Goal: Information Seeking & Learning: Learn about a topic

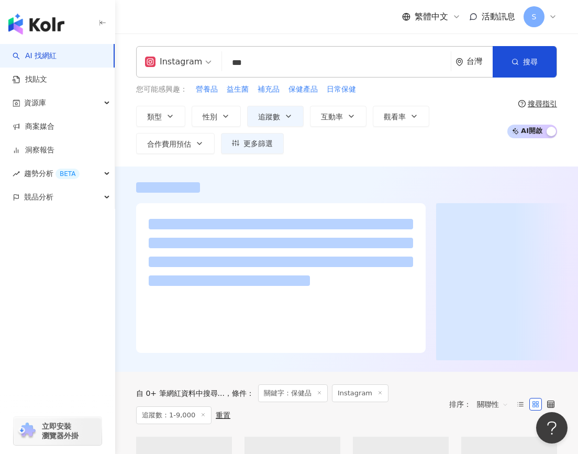
drag, startPoint x: 255, startPoint y: 63, endPoint x: 233, endPoint y: 63, distance: 22.0
click at [233, 63] on input "***" at bounding box center [336, 63] width 220 height 20
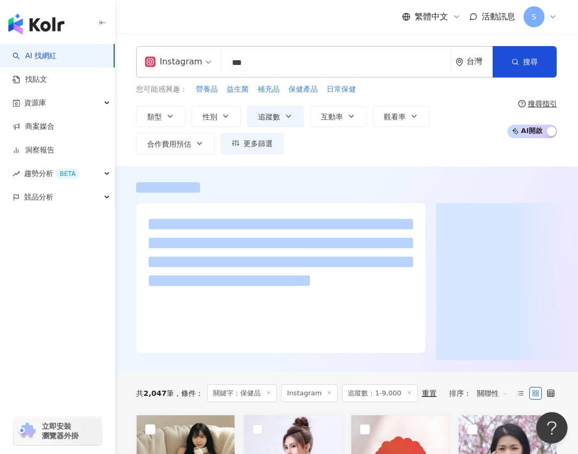
drag, startPoint x: 230, startPoint y: 61, endPoint x: 259, endPoint y: 64, distance: 28.9
click at [259, 64] on input "***" at bounding box center [336, 63] width 220 height 20
type input "**********"
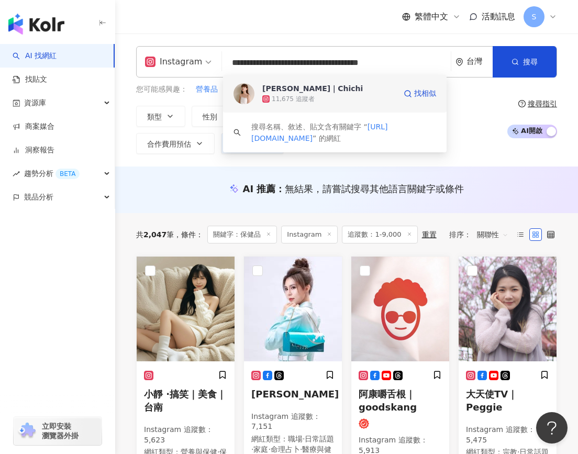
click at [293, 93] on div "淇｜Chichi" at bounding box center [312, 88] width 100 height 10
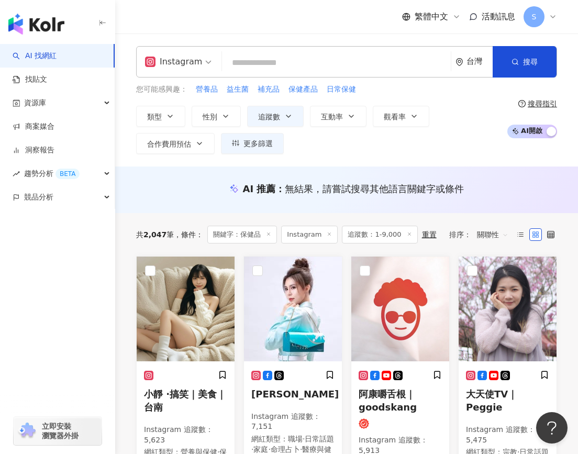
paste input "**********"
click at [298, 48] on div "**********" at bounding box center [346, 61] width 421 height 31
click at [298, 56] on input "**********" at bounding box center [336, 63] width 220 height 20
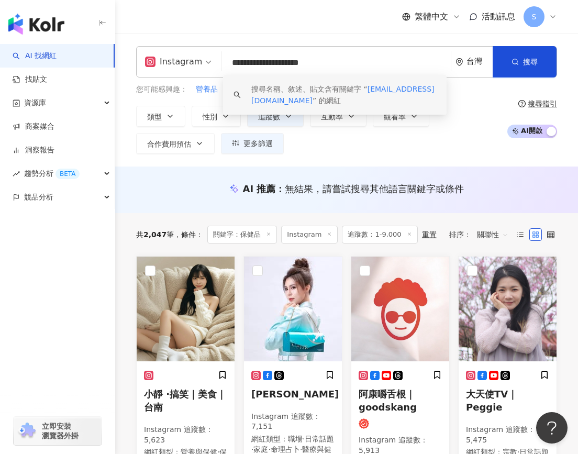
click at [298, 56] on input "**********" at bounding box center [336, 63] width 220 height 20
paste input "**********"
type input "**********"
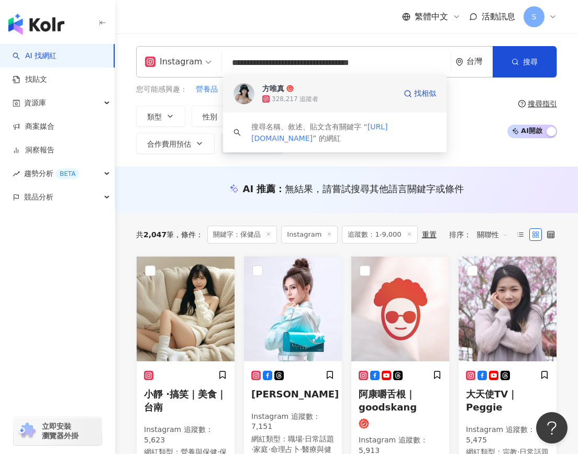
click at [328, 95] on div "328,217 追蹤者" at bounding box center [328, 99] width 133 height 10
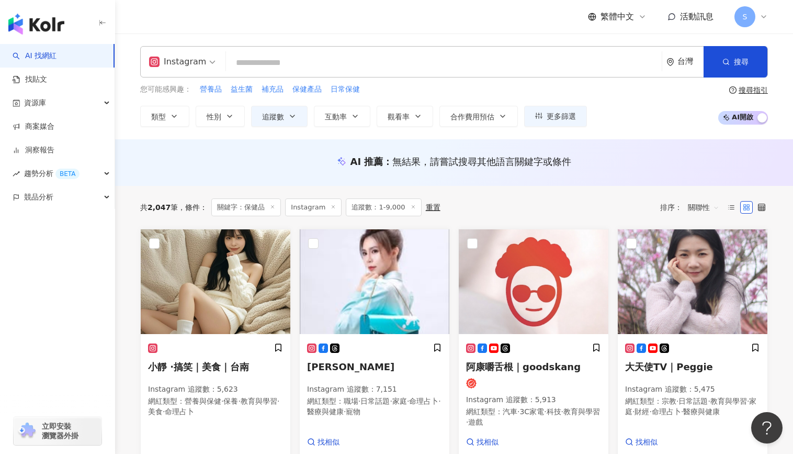
click at [273, 207] on line at bounding box center [273, 206] width 3 height 3
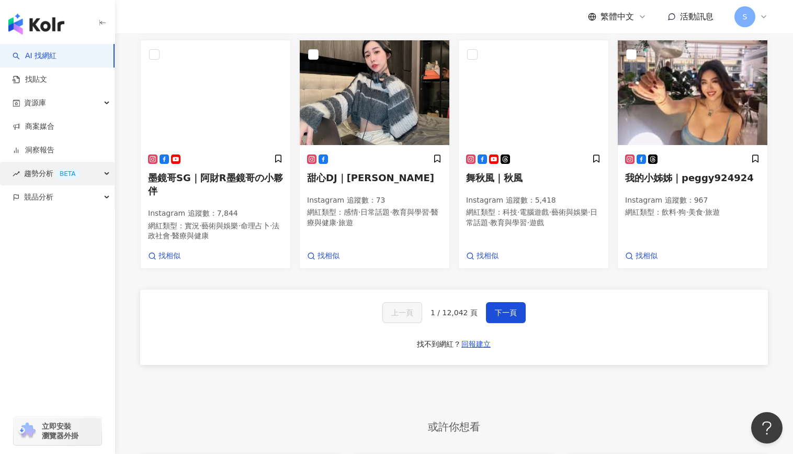
scroll to position [837, 0]
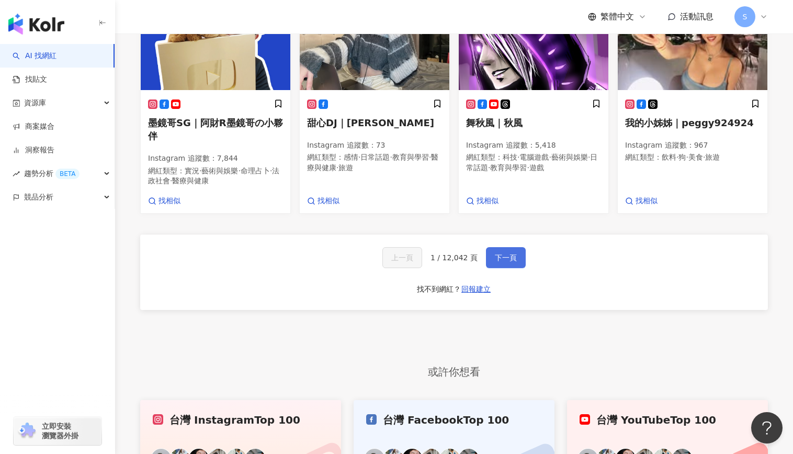
click at [515, 268] on button "下一頁" at bounding box center [506, 257] width 40 height 21
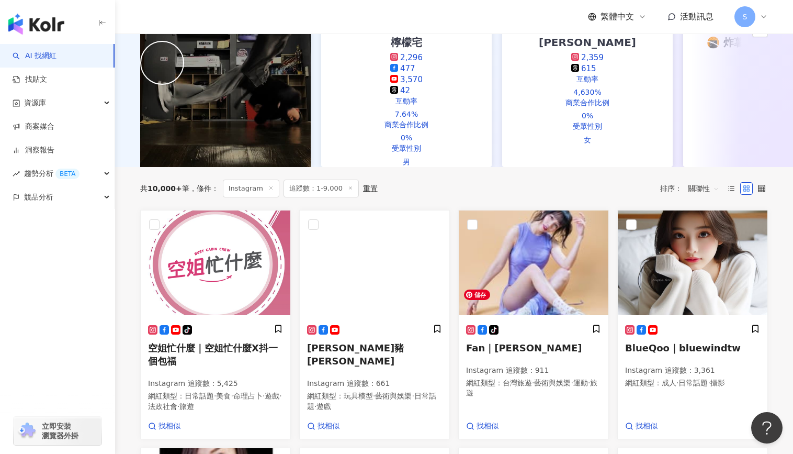
scroll to position [0, 0]
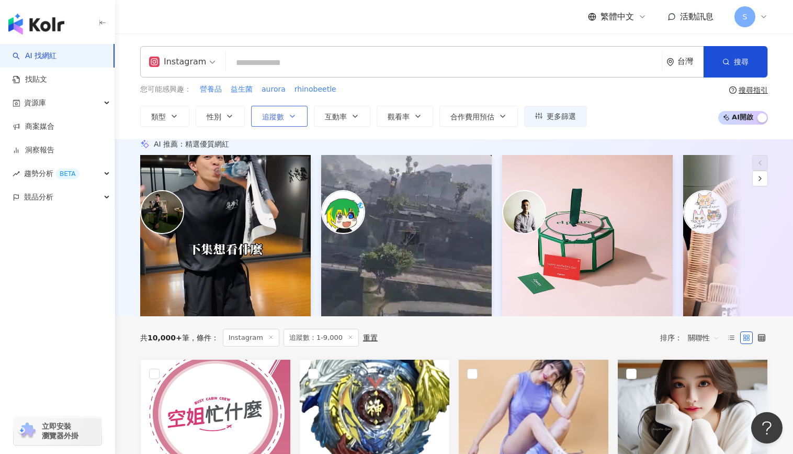
click at [295, 121] on button "追蹤數" at bounding box center [279, 116] width 57 height 21
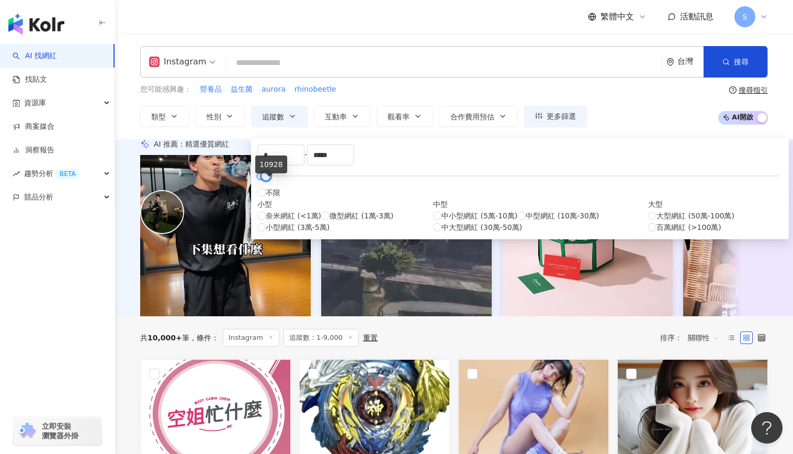
type input "*****"
drag, startPoint x: 267, startPoint y: 182, endPoint x: 275, endPoint y: 183, distance: 7.9
click at [277, 179] on div at bounding box center [280, 176] width 6 height 6
type input "****"
drag, startPoint x: 266, startPoint y: 184, endPoint x: 267, endPoint y: 194, distance: 10.6
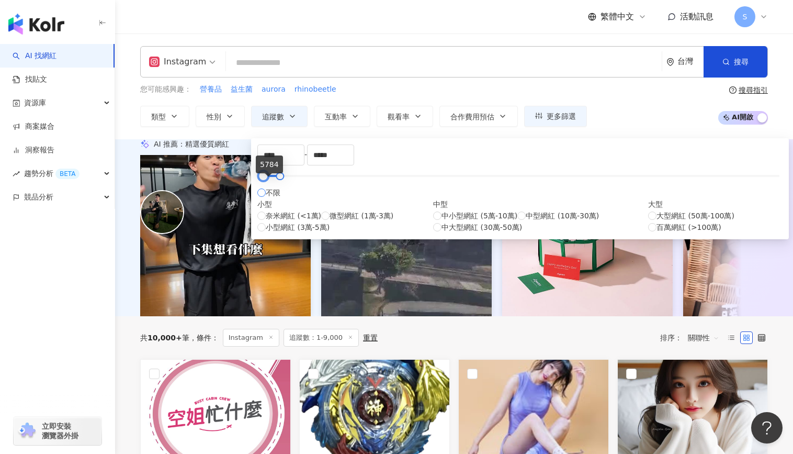
click at [267, 194] on div "**** - ***** 不限 小型 奈米網紅 (<1萬) 微型網紅 (1萬-3萬) 小型網紅 (3萬-5萬) 中型 中小型網紅 (5萬-10萬) 中型網紅 …" at bounding box center [519, 188] width 525 height 88
click at [575, 149] on div "AI 推薦 ： 精選優質網紅" at bounding box center [454, 143] width 628 height 9
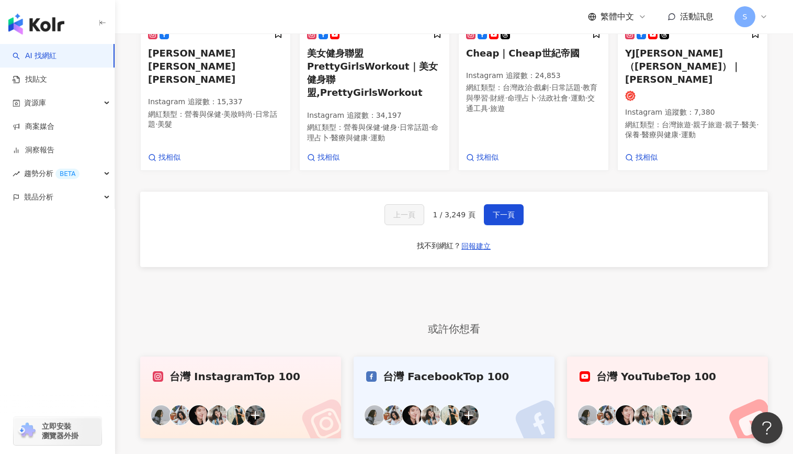
scroll to position [1047, 0]
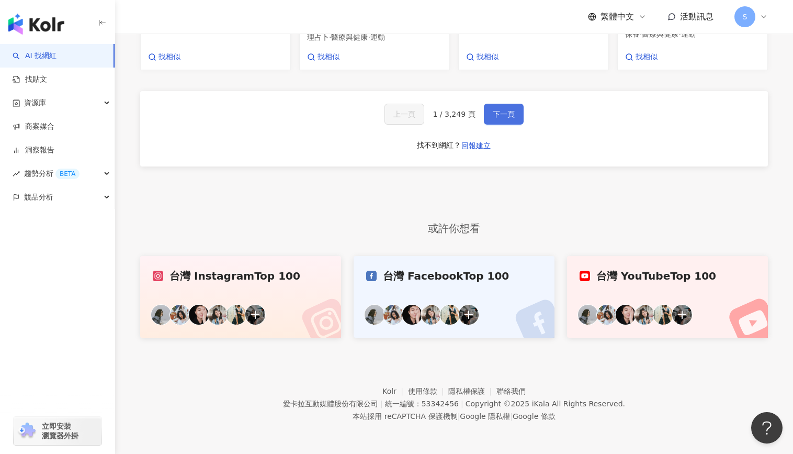
click at [493, 118] on span "下一頁" at bounding box center [504, 114] width 22 height 8
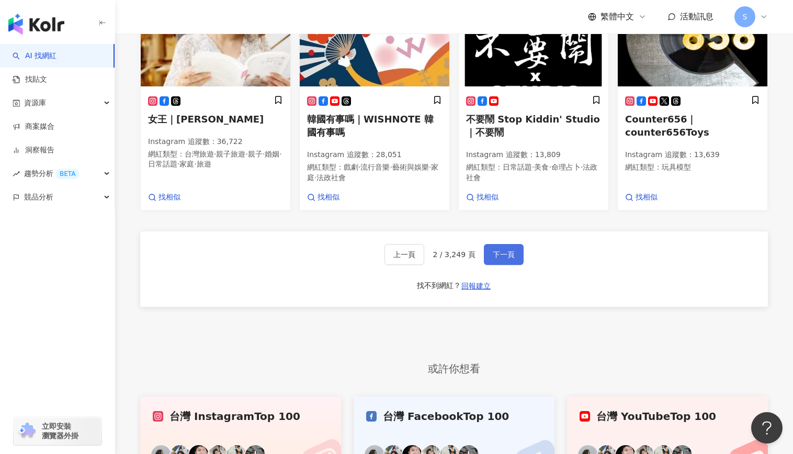
click at [509, 259] on span "下一頁" at bounding box center [504, 254] width 22 height 8
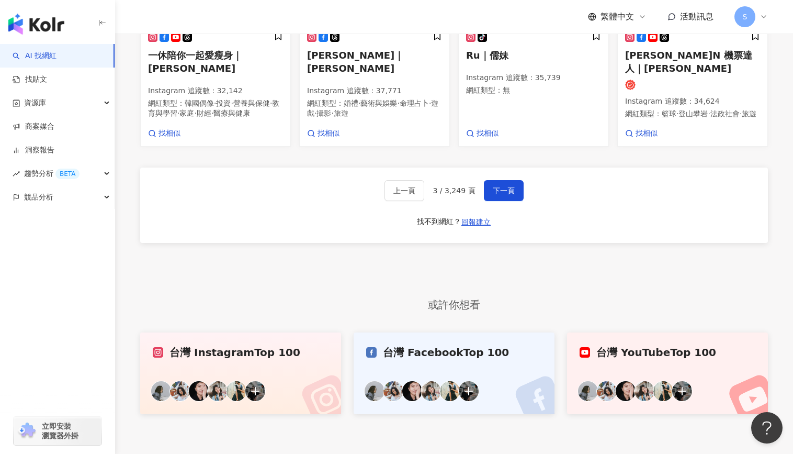
scroll to position [994, 0]
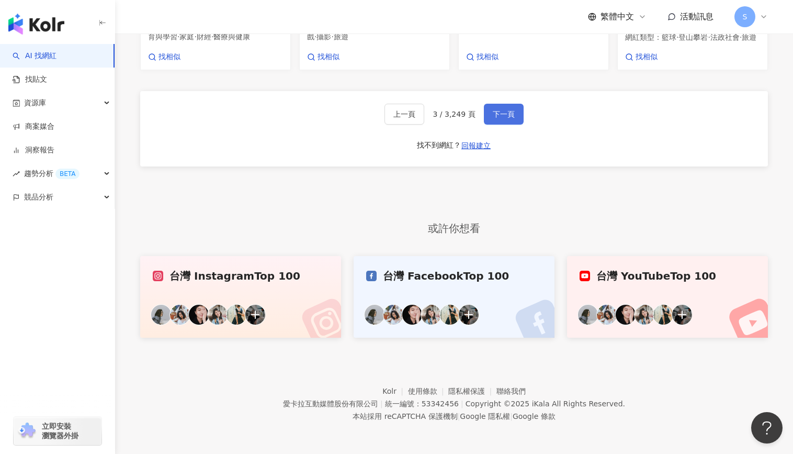
click at [495, 125] on button "下一頁" at bounding box center [504, 114] width 40 height 21
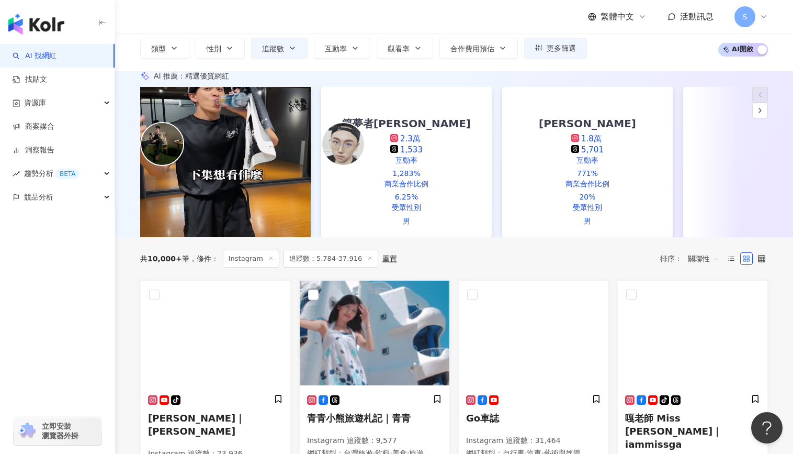
scroll to position [0, 0]
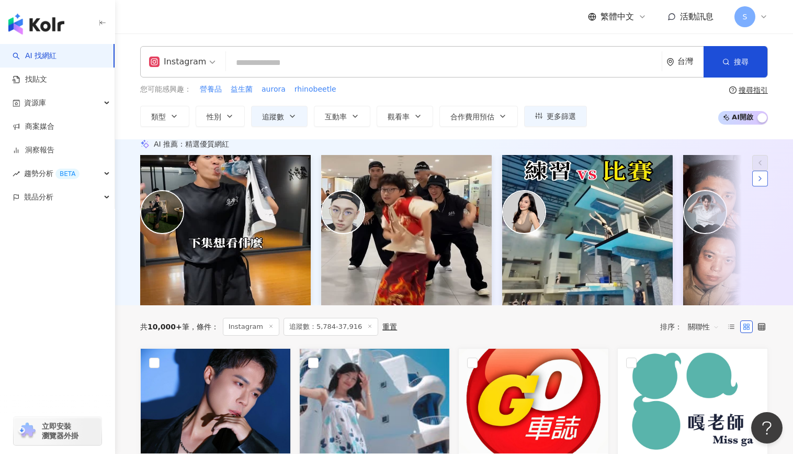
click at [577, 186] on button "button" at bounding box center [760, 179] width 16 height 16
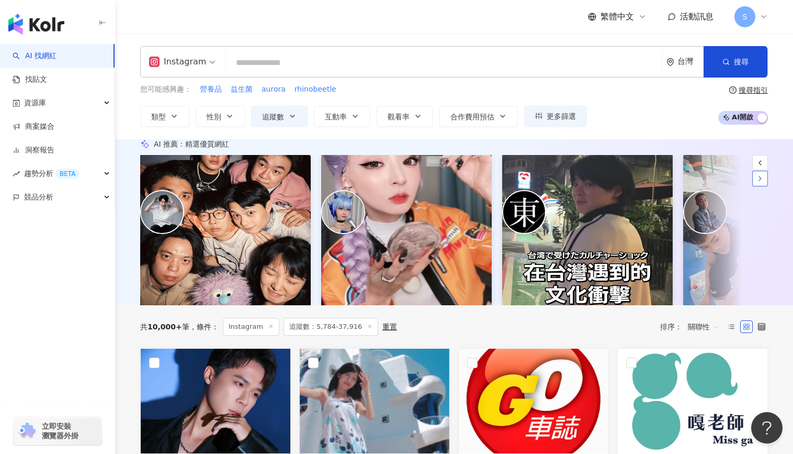
click at [577, 186] on button "button" at bounding box center [760, 179] width 16 height 16
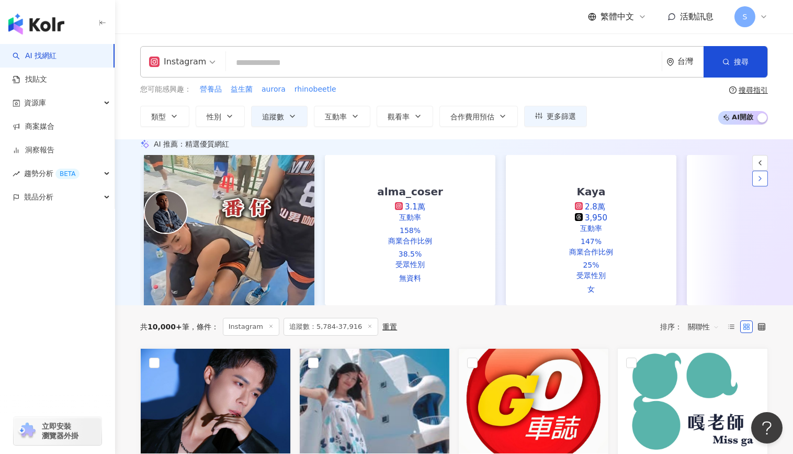
scroll to position [0, 1086]
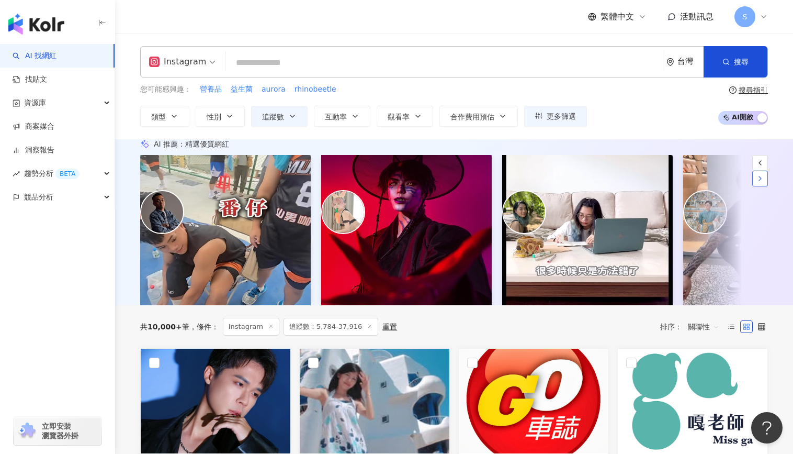
click at [577, 186] on button "button" at bounding box center [760, 179] width 16 height 16
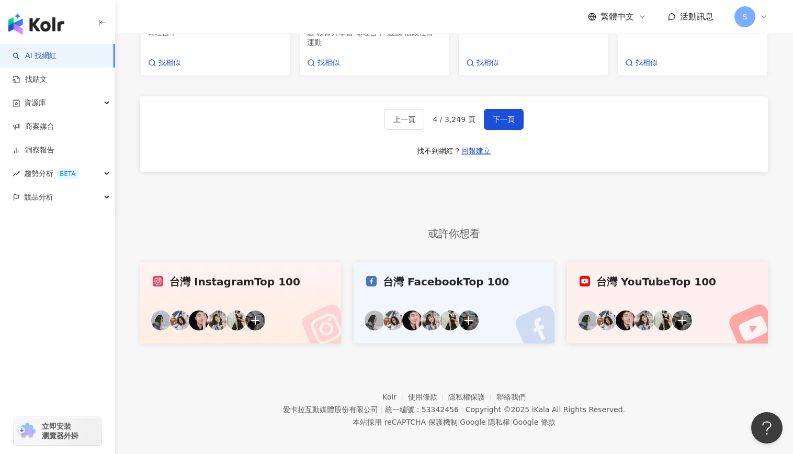
scroll to position [1046, 0]
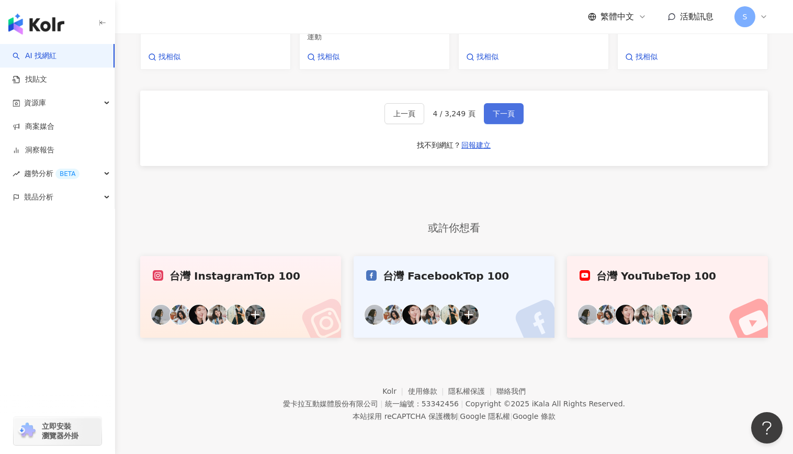
click at [495, 118] on span "下一頁" at bounding box center [504, 113] width 22 height 8
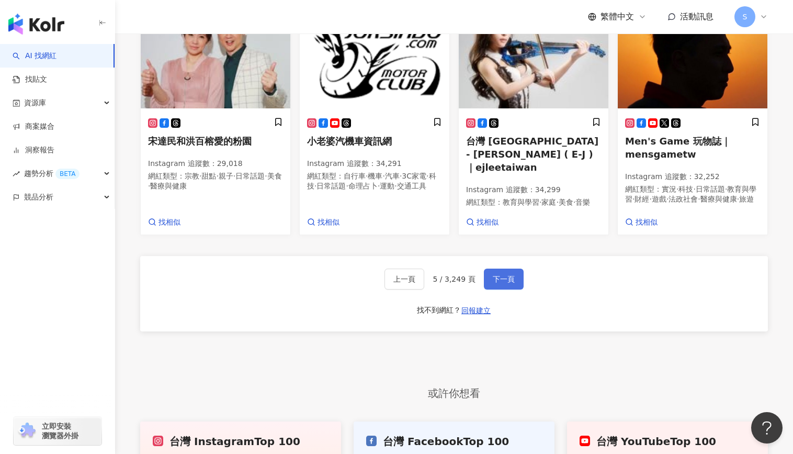
click at [504, 283] on span "下一頁" at bounding box center [504, 279] width 22 height 8
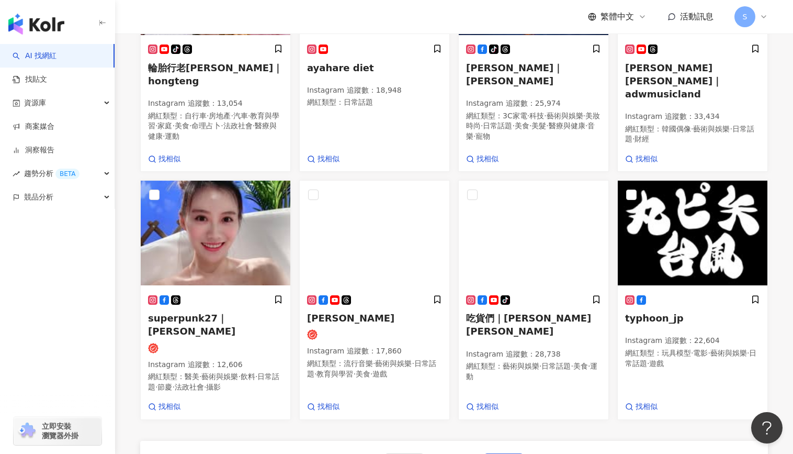
scroll to position [784, 0]
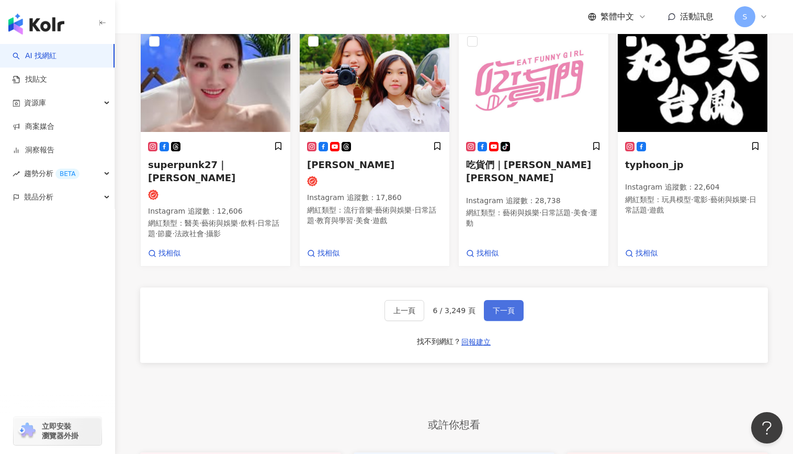
click at [498, 314] on span "下一頁" at bounding box center [504, 310] width 22 height 8
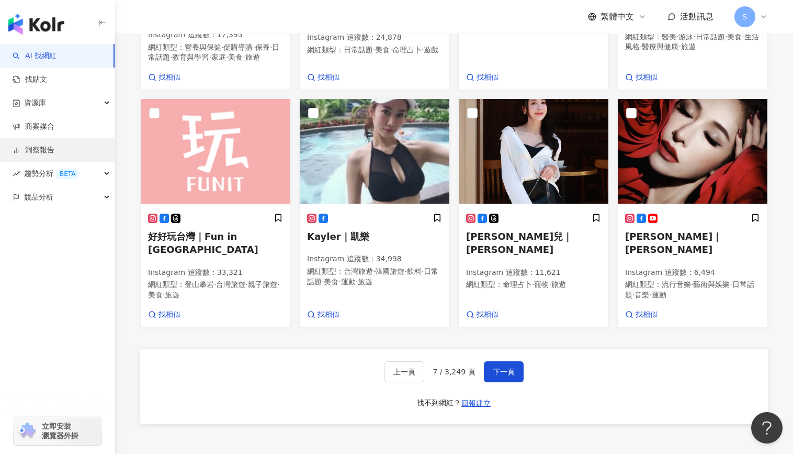
scroll to position [804, 0]
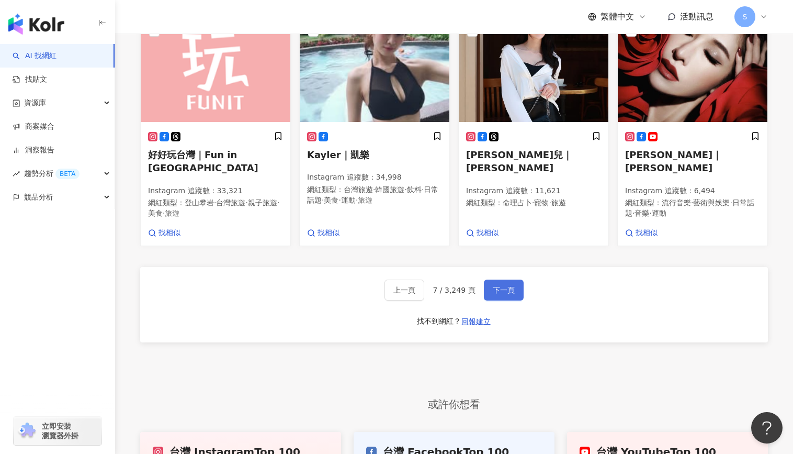
click at [493, 294] on span "下一頁" at bounding box center [504, 290] width 22 height 8
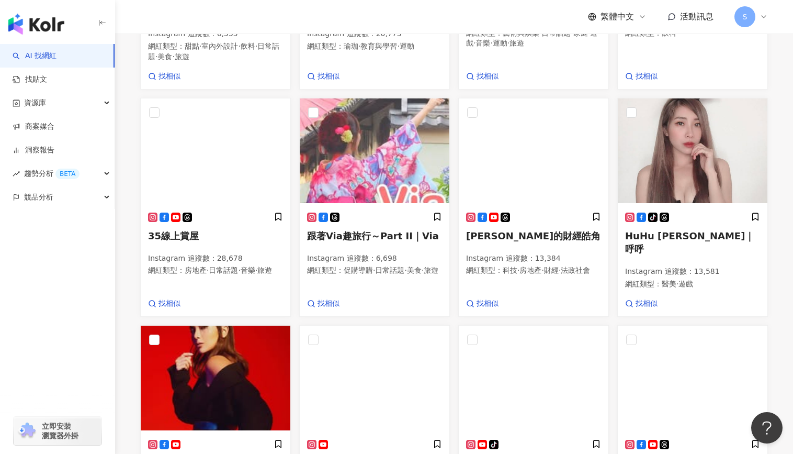
scroll to position [777, 0]
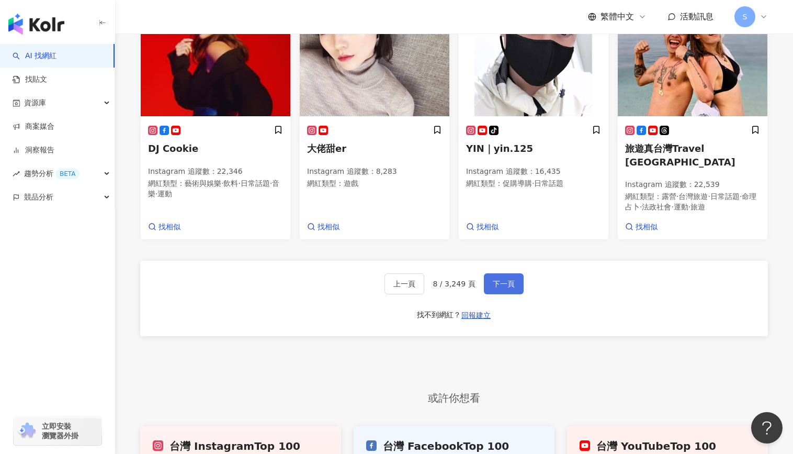
click at [501, 288] on span "下一頁" at bounding box center [504, 283] width 22 height 8
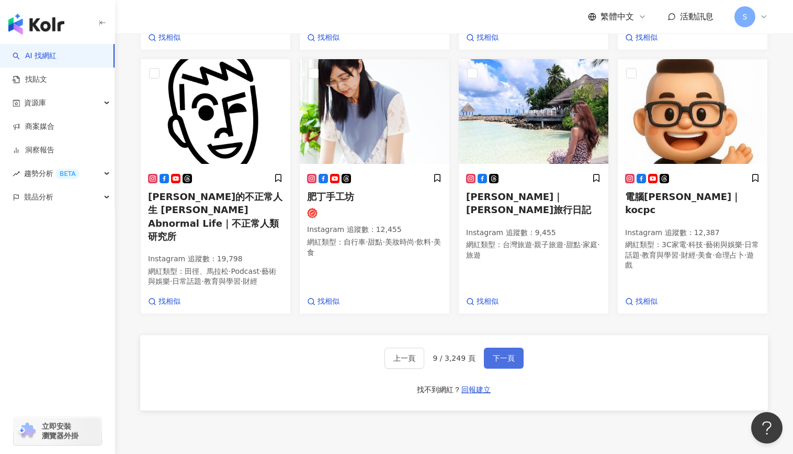
scroll to position [863, 0]
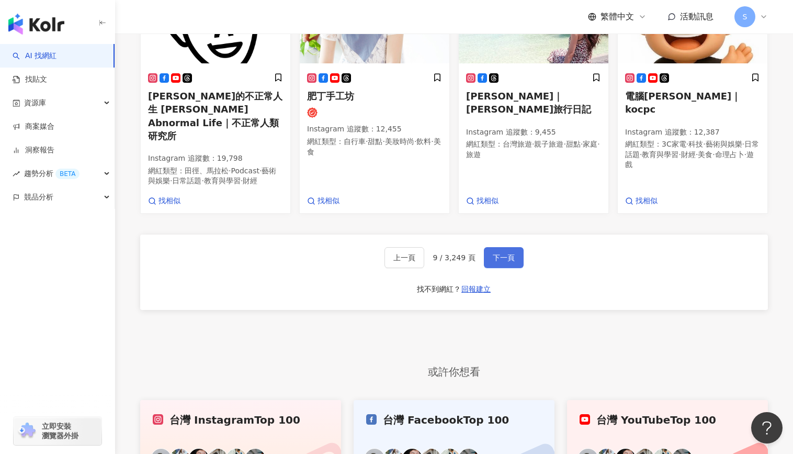
click at [507, 262] on span "下一頁" at bounding box center [504, 257] width 22 height 8
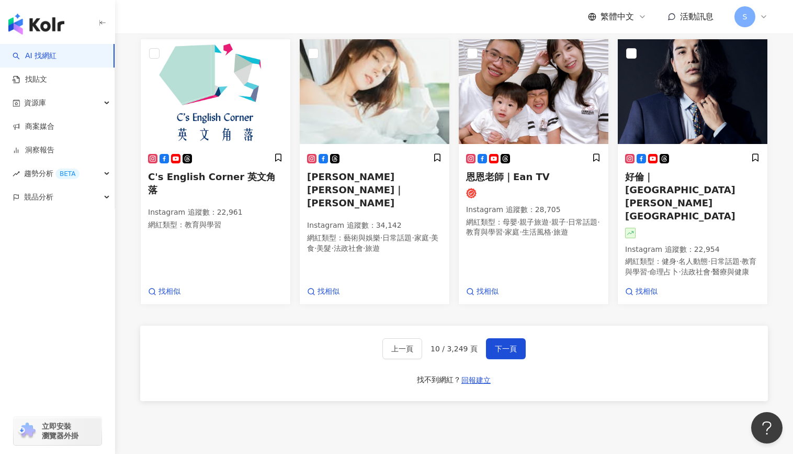
scroll to position [870, 0]
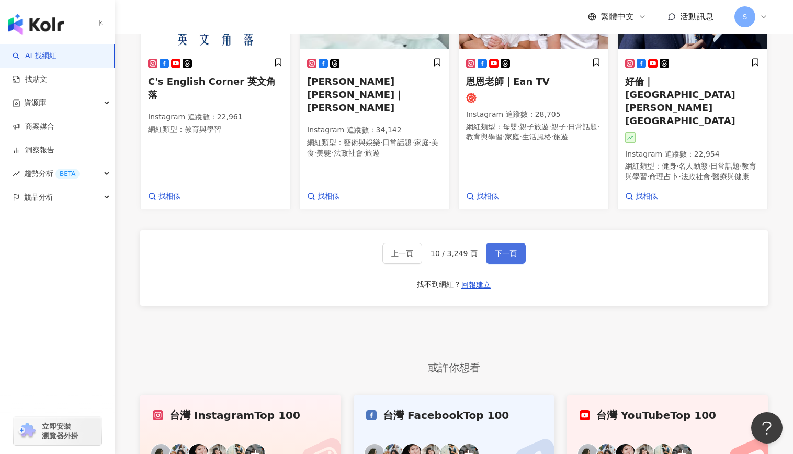
click at [498, 257] on span "下一頁" at bounding box center [506, 253] width 22 height 8
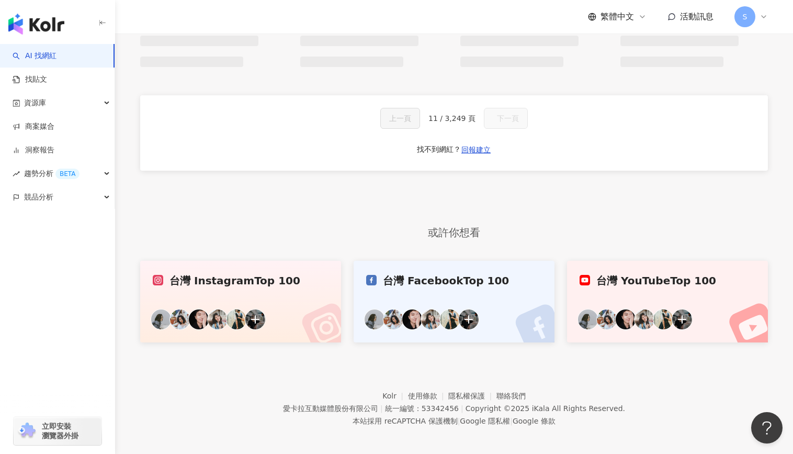
scroll to position [775, 0]
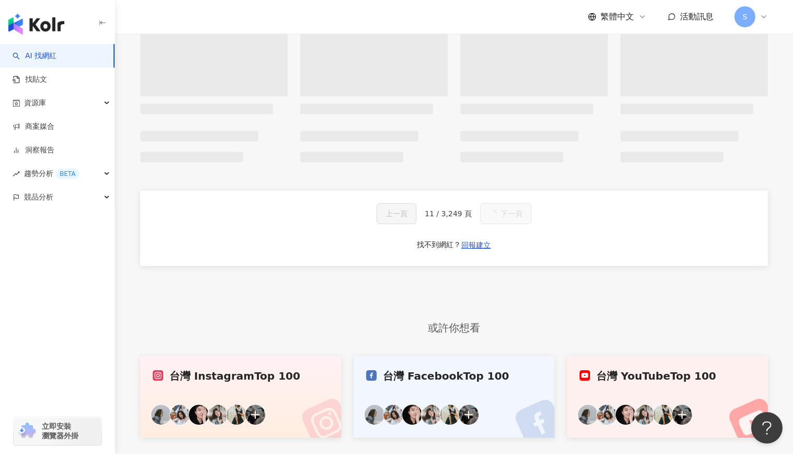
click at [8, 230] on div "button" at bounding box center [57, 243] width 115 height 69
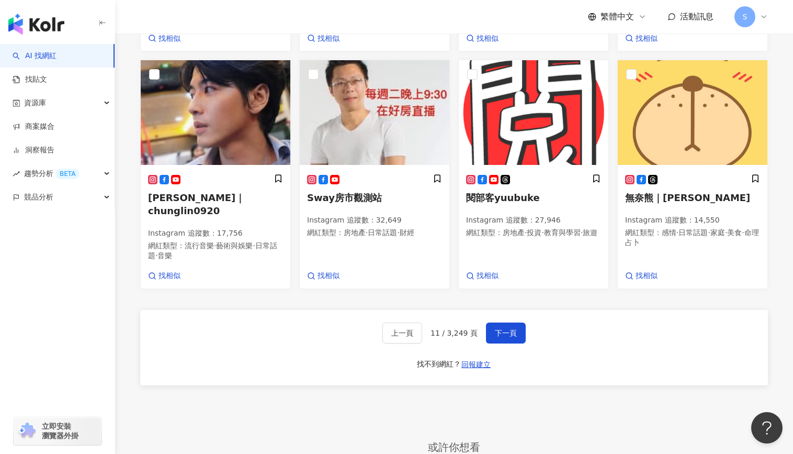
scroll to position [852, 0]
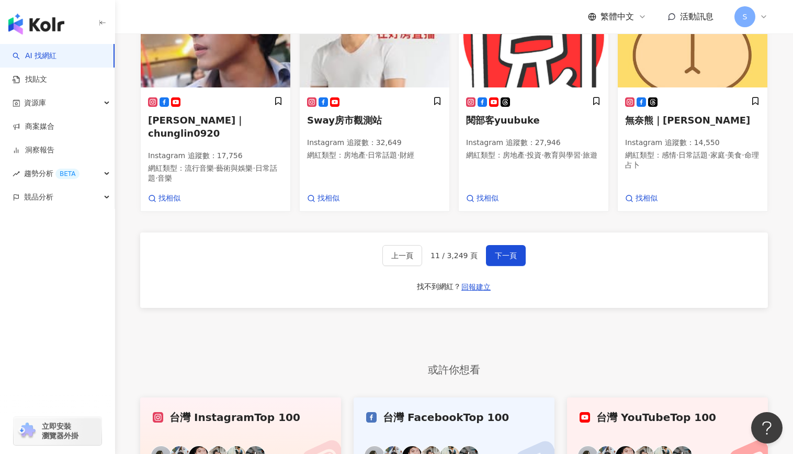
click at [510, 260] on span "下一頁" at bounding box center [506, 255] width 22 height 8
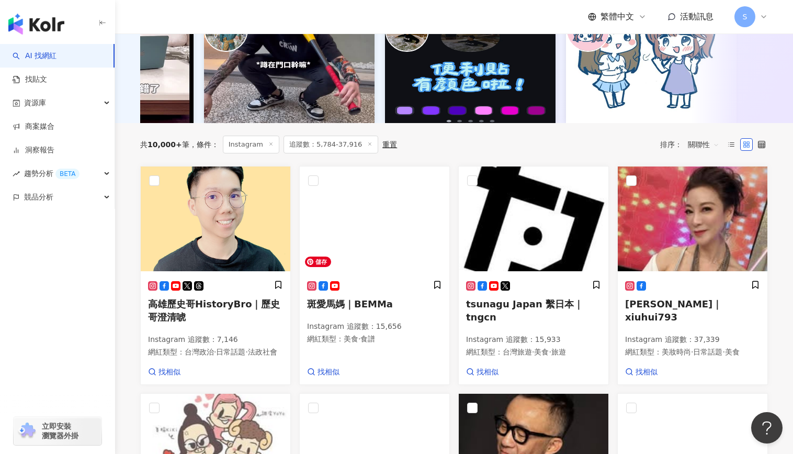
scroll to position [0, 0]
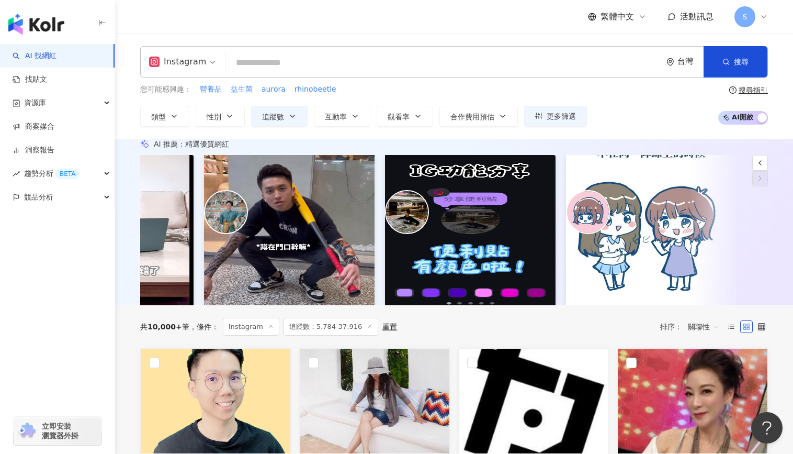
click at [234, 88] on span "益生菌" at bounding box center [242, 89] width 22 height 10
type input "***"
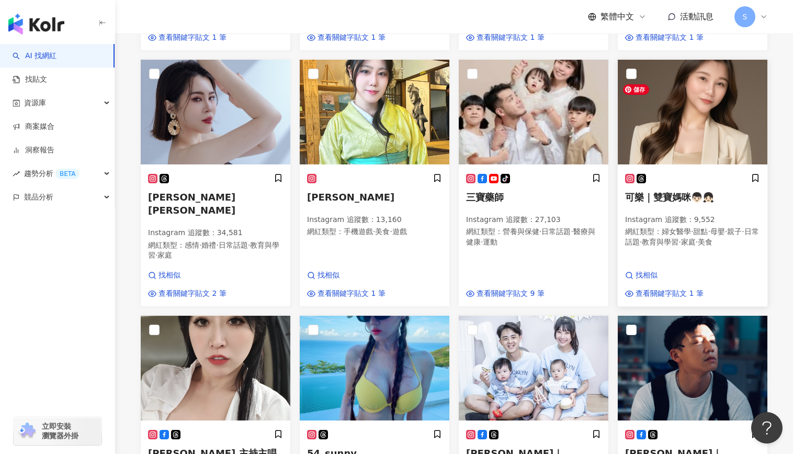
scroll to position [837, 0]
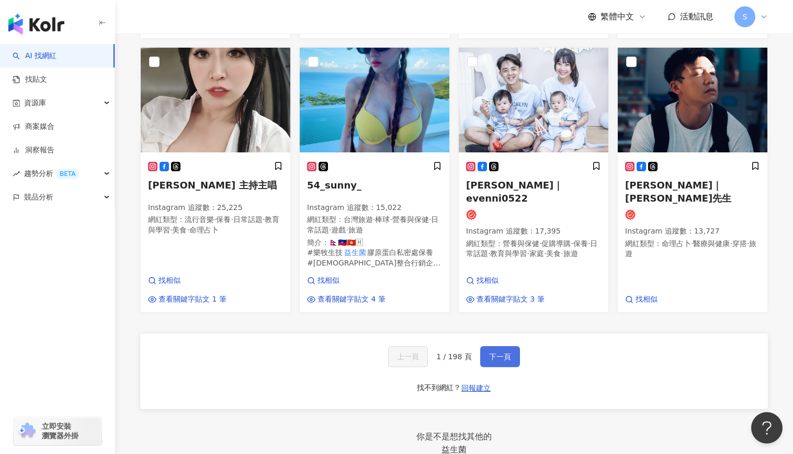
click at [511, 363] on button "下一頁" at bounding box center [500, 356] width 40 height 21
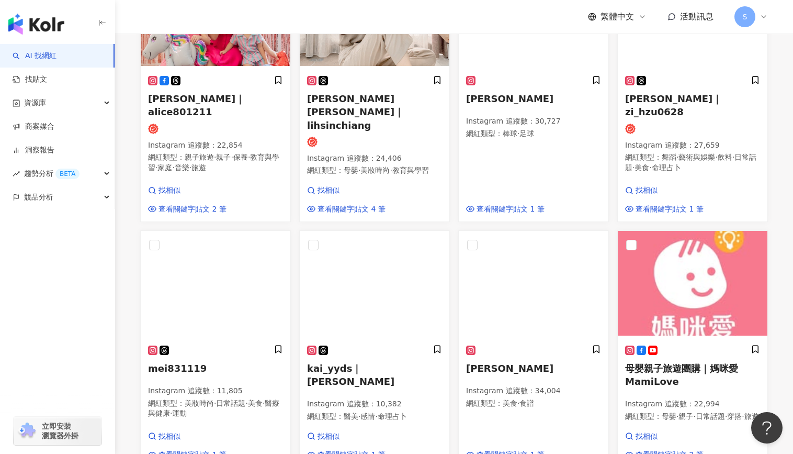
scroll to position [871, 0]
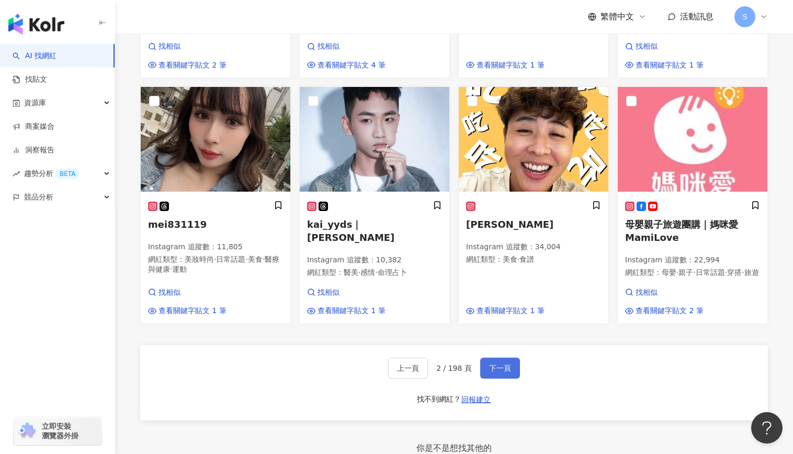
click at [500, 377] on button "下一頁" at bounding box center [500, 367] width 40 height 21
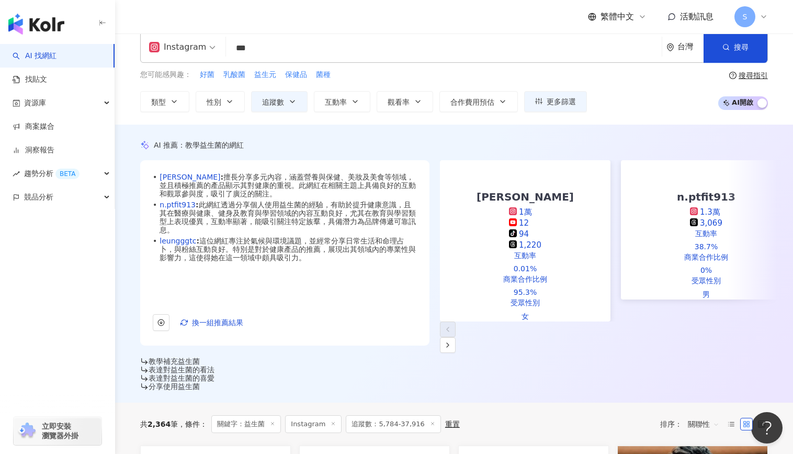
scroll to position [0, 0]
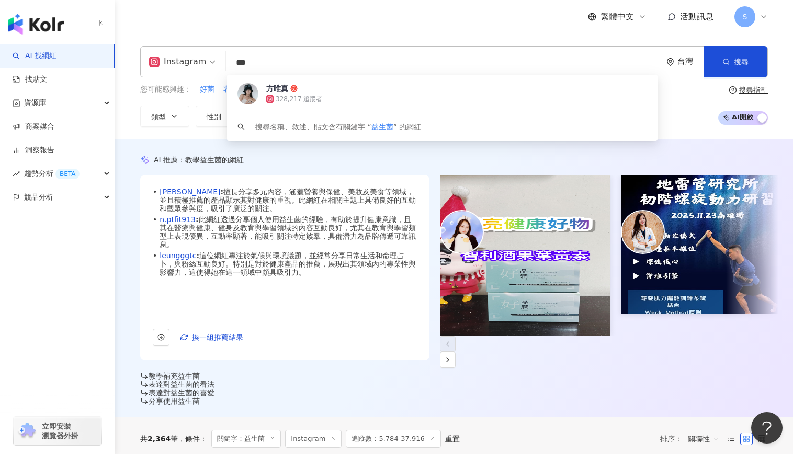
click at [288, 60] on input "***" at bounding box center [444, 63] width 428 height 20
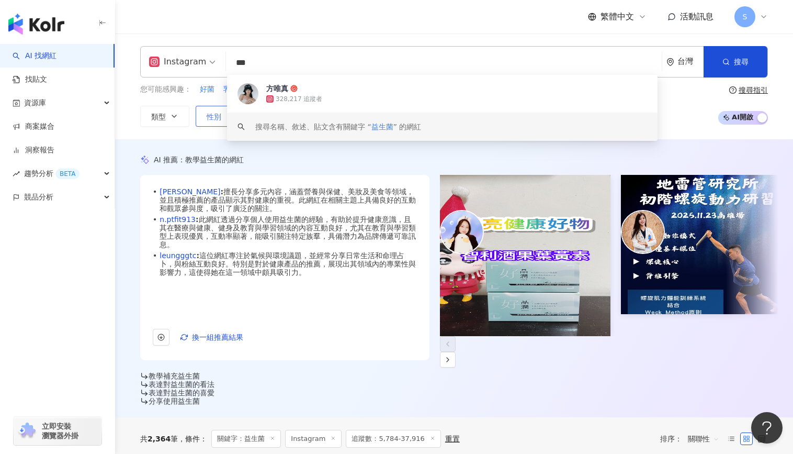
click at [221, 120] on button "性別" at bounding box center [220, 116] width 49 height 21
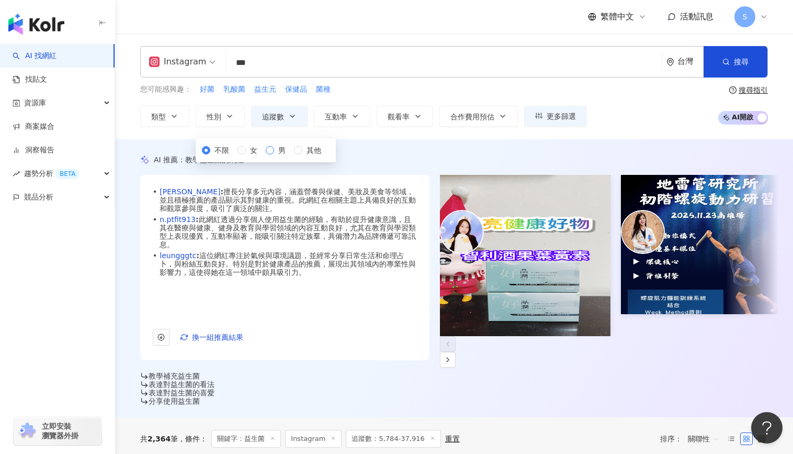
click at [274, 156] on span "男" at bounding box center [282, 150] width 16 height 12
click at [577, 143] on div "AI 推薦 ： 教學益生菌的網紅 • 陳映涵 : 擅長分享多元內容，涵蓋營養與保健、美妝及美食等領域，並且積極推薦的產品顯示其對健康的重視。此網紅在相關主題上…" at bounding box center [454, 278] width 678 height 278
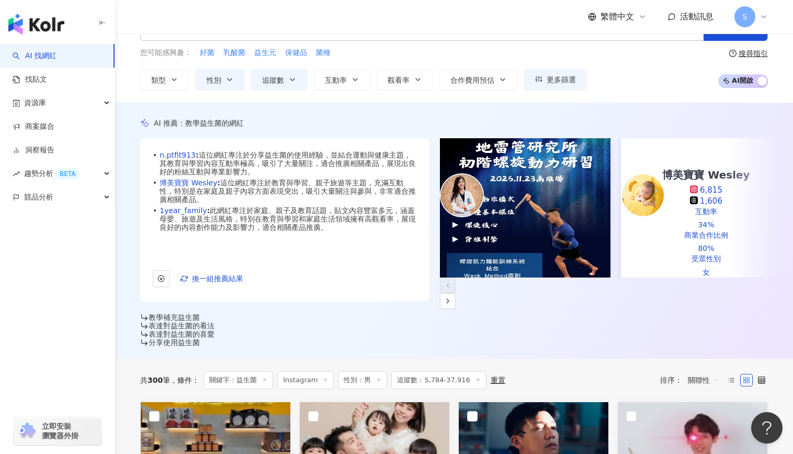
scroll to position [52, 0]
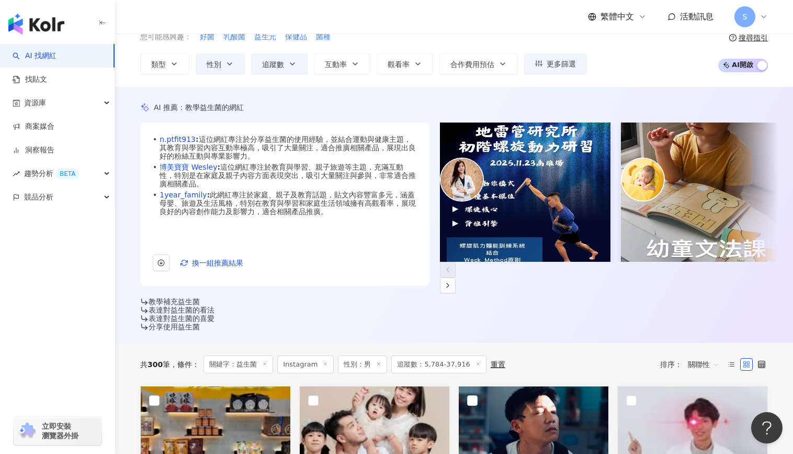
click at [265, 361] on icon at bounding box center [264, 363] width 5 height 5
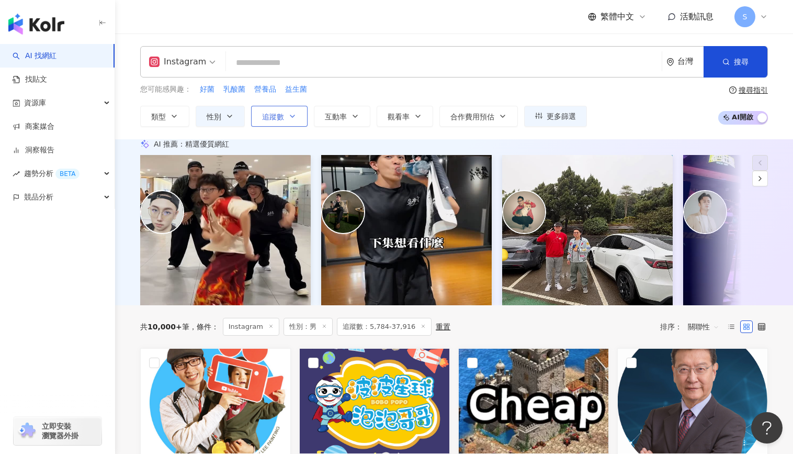
click at [283, 119] on span "追蹤數" at bounding box center [273, 117] width 22 height 8
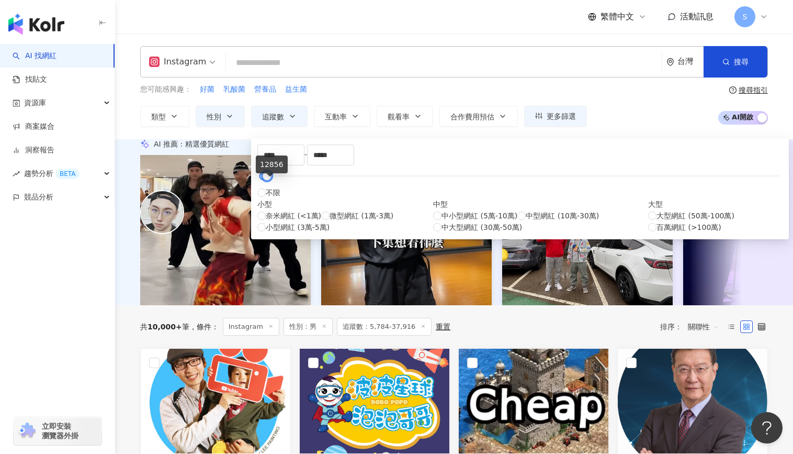
type input "****"
type input "*****"
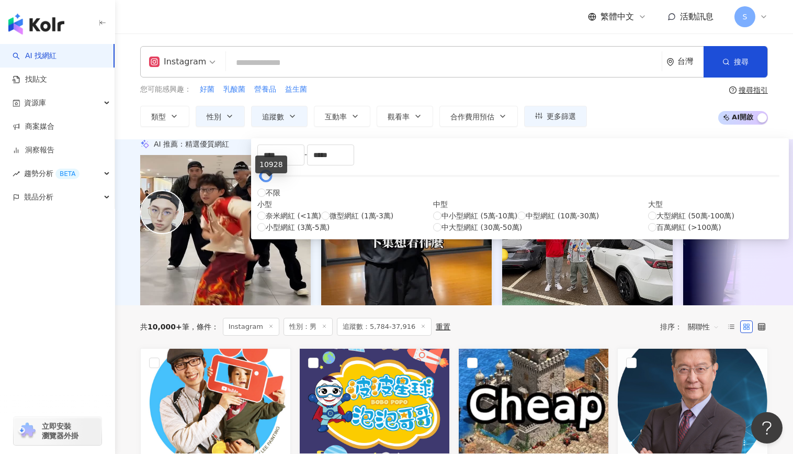
drag, startPoint x: 277, startPoint y: 184, endPoint x: 270, endPoint y: 190, distance: 10.0
click at [270, 190] on div "**** - ***** 不限 小型 奈米網紅 (<1萬) 微型網紅 (1萬-3萬) 小型網紅 (3萬-5萬) 中型 中小型網紅 (5萬-10萬) 中型網紅 …" at bounding box center [519, 188] width 525 height 88
click at [128, 204] on div "AI 推薦 ： 精選優質網紅 築夢者杰哥 2.3萬 1,533 互動率 1,283% 商業合作比例 6.25% 受眾性別 男 dreambreakerz_oc…" at bounding box center [454, 222] width 670 height 166
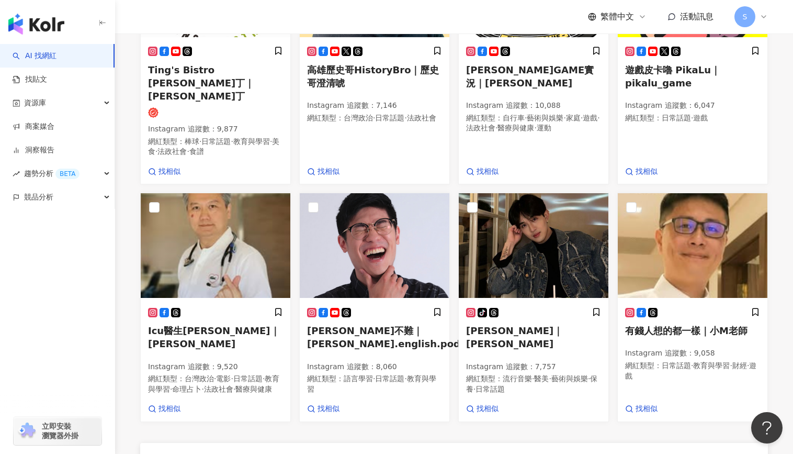
scroll to position [785, 0]
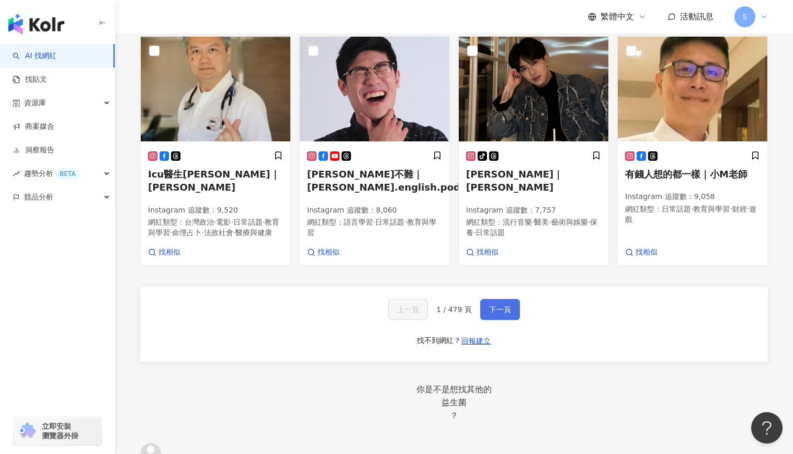
click at [502, 313] on span "下一頁" at bounding box center [500, 309] width 22 height 8
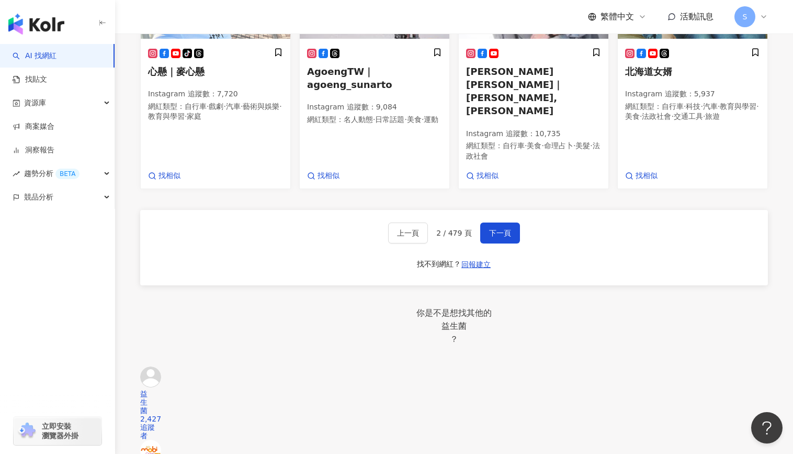
scroll to position [968, 0]
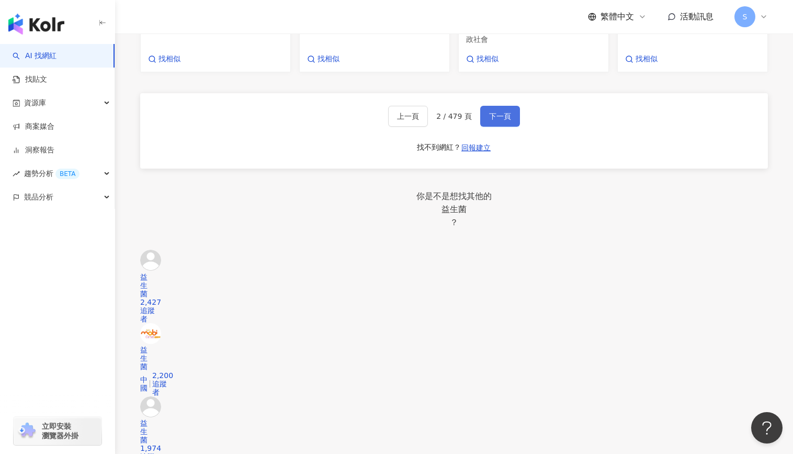
click at [501, 127] on button "下一頁" at bounding box center [500, 116] width 40 height 21
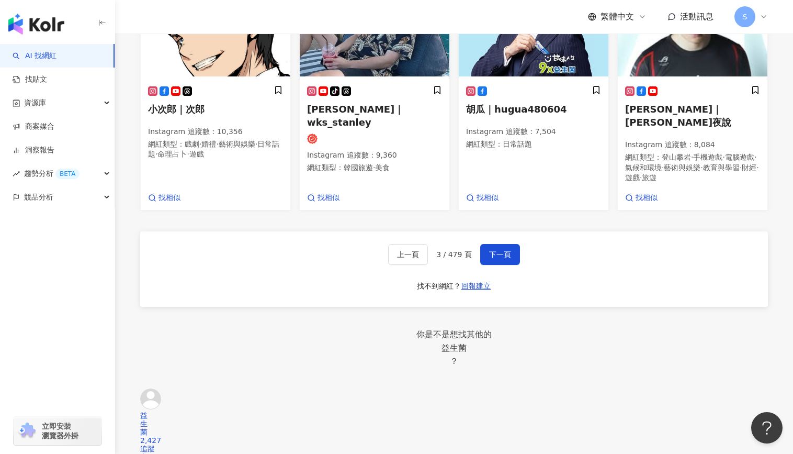
scroll to position [871, 0]
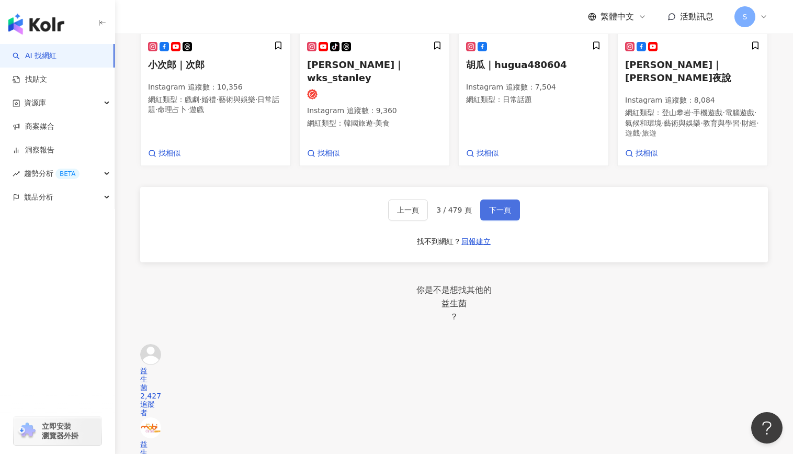
click at [500, 214] on span "下一頁" at bounding box center [500, 210] width 22 height 8
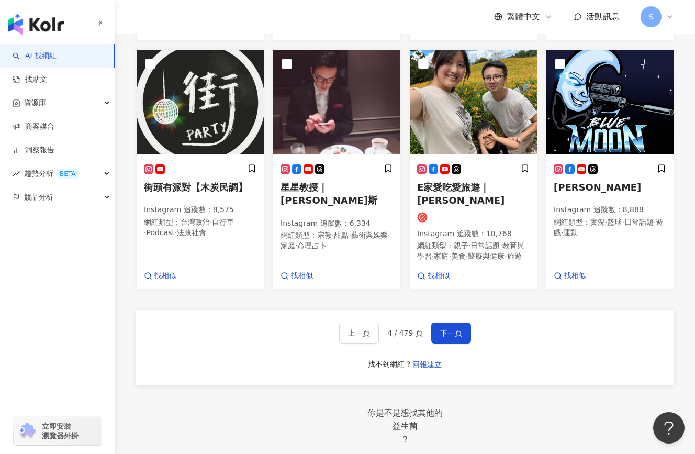
scroll to position [776, 0]
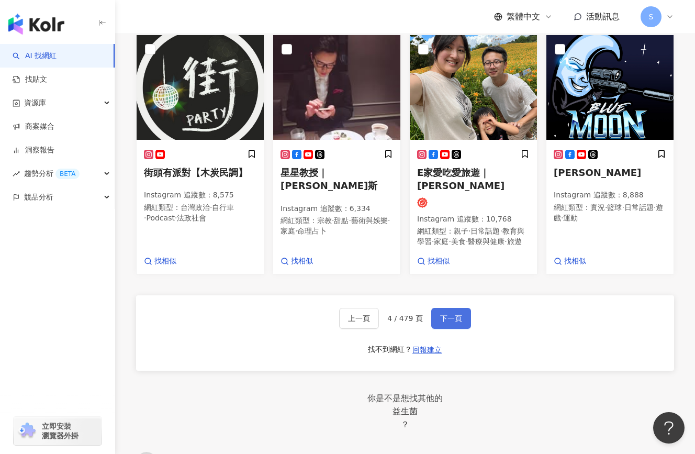
click at [450, 329] on button "下一頁" at bounding box center [451, 318] width 40 height 21
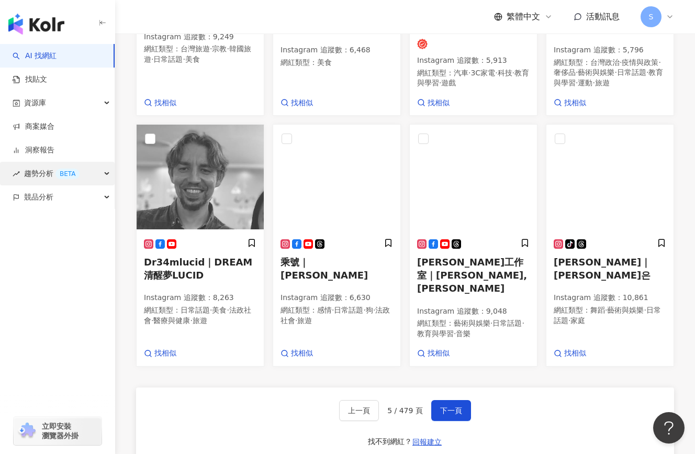
scroll to position [819, 0]
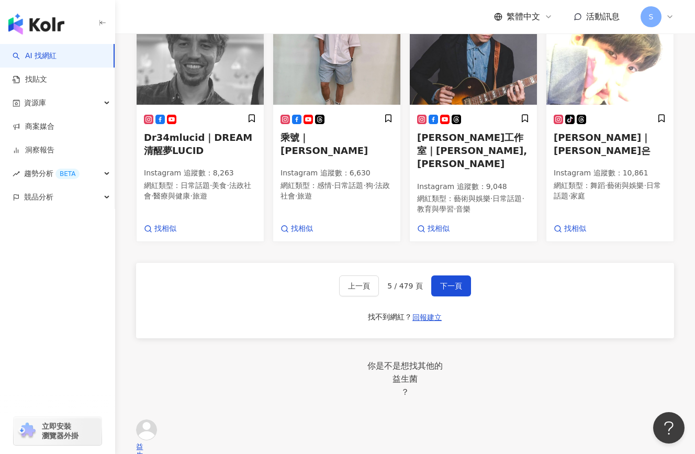
click at [184, 368] on div "tiktok-icon 奕廷｜KANIS Instagram 追蹤數 ： 8,217 網紅類型 ： 旅遊 找相似 海海人生！海豚男！｜海豚男 Instagra…" at bounding box center [405, 131] width 538 height 1255
click at [443, 296] on button "下一頁" at bounding box center [451, 285] width 40 height 21
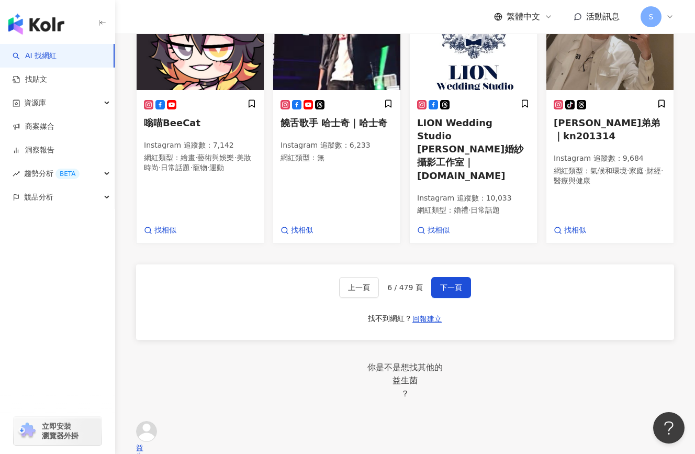
scroll to position [945, 0]
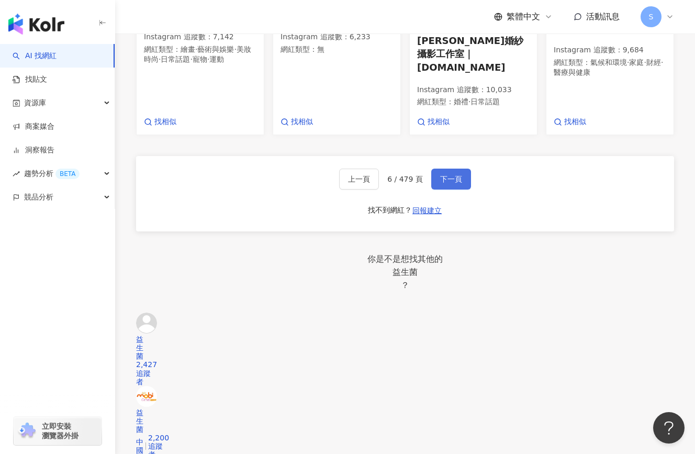
click at [453, 189] on button "下一頁" at bounding box center [451, 179] width 40 height 21
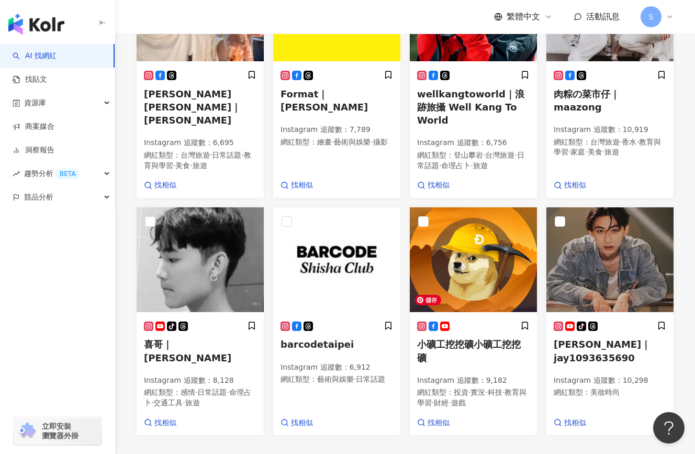
scroll to position [931, 0]
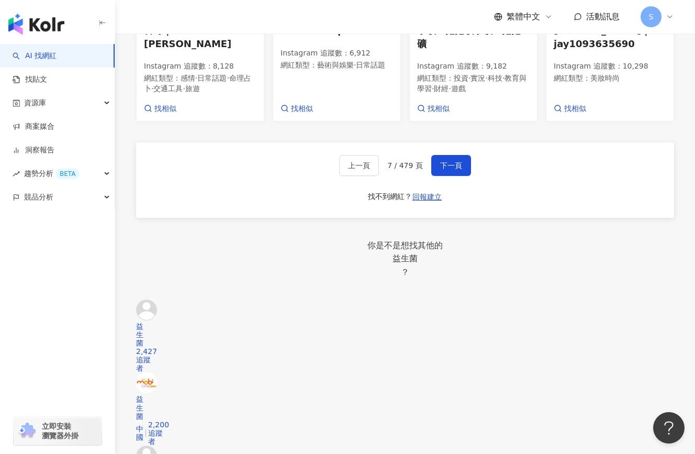
click at [423, 176] on div "上一頁 7 / 479 頁 下一頁" at bounding box center [405, 165] width 132 height 21
click at [443, 170] on span "下一頁" at bounding box center [451, 165] width 22 height 8
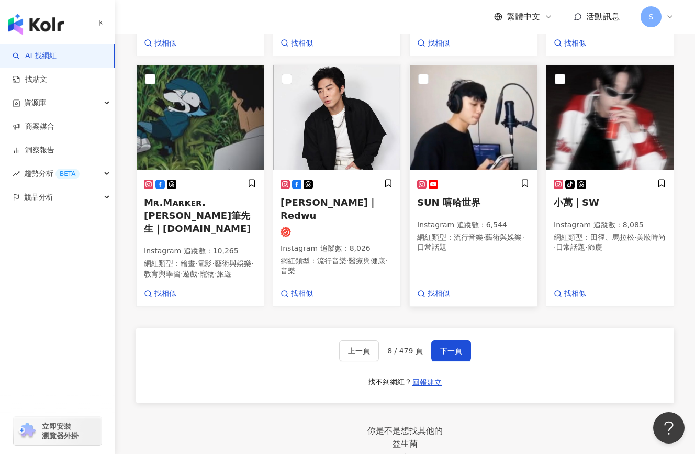
scroll to position [785, 0]
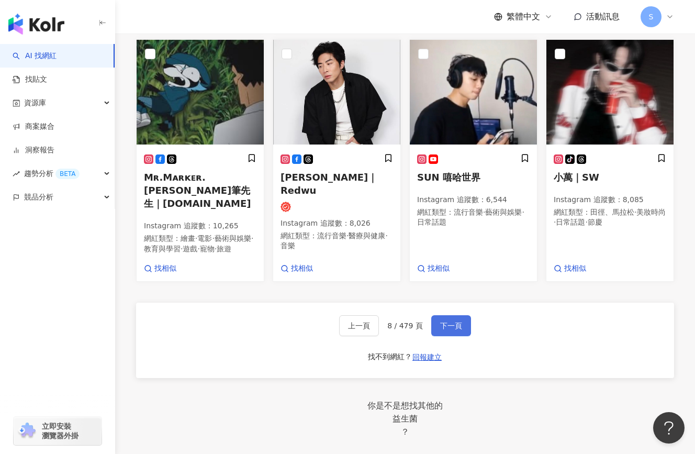
click at [454, 336] on button "下一頁" at bounding box center [451, 325] width 40 height 21
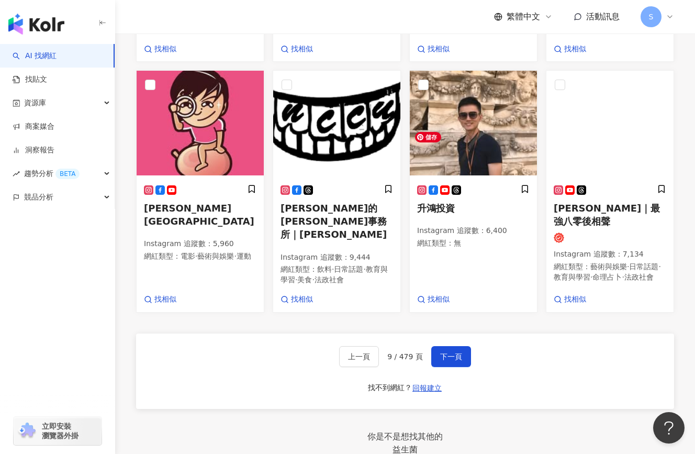
scroll to position [900, 0]
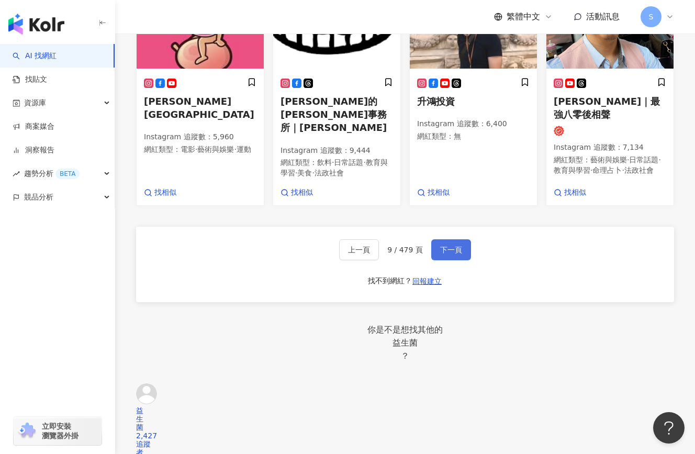
click at [453, 254] on span "下一頁" at bounding box center [451, 249] width 22 height 8
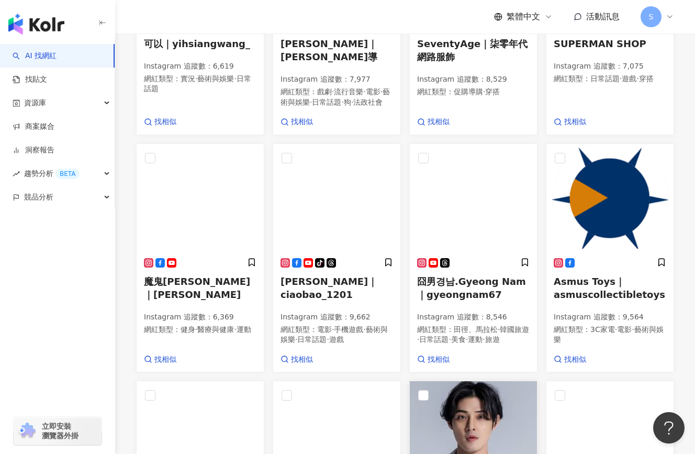
scroll to position [384, 0]
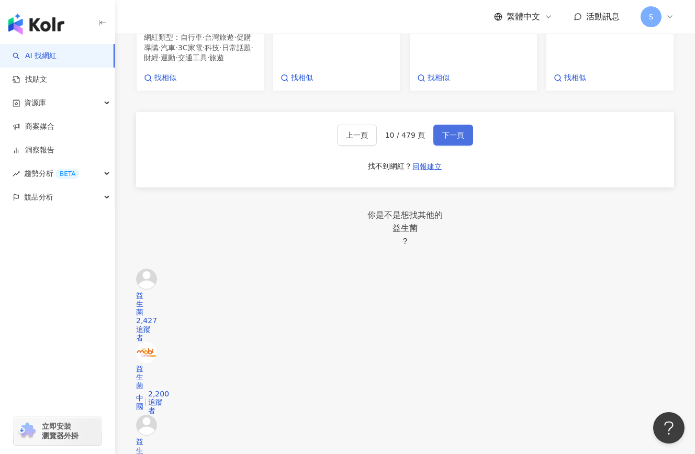
click at [438, 145] on button "下一頁" at bounding box center [453, 135] width 40 height 21
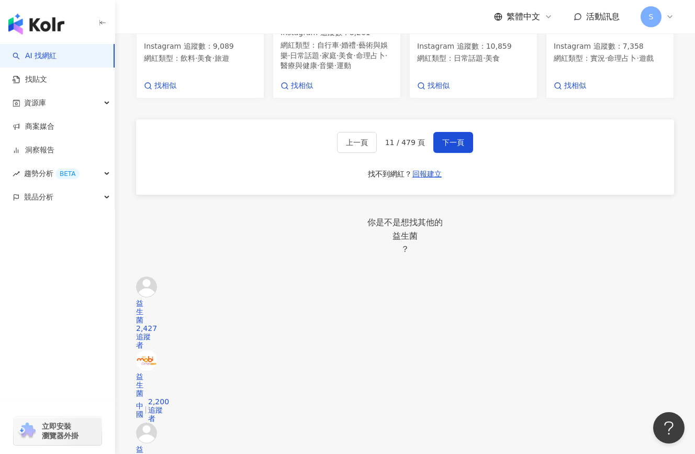
scroll to position [939, 0]
click at [455, 146] on span "下一頁" at bounding box center [453, 142] width 22 height 8
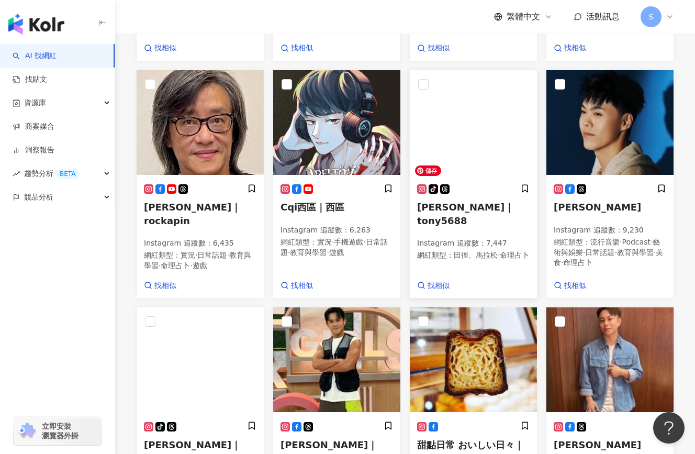
scroll to position [821, 0]
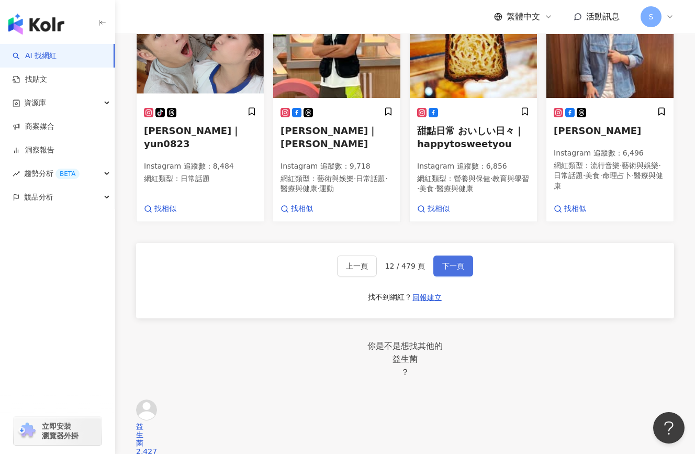
click at [441, 276] on button "下一頁" at bounding box center [453, 265] width 40 height 21
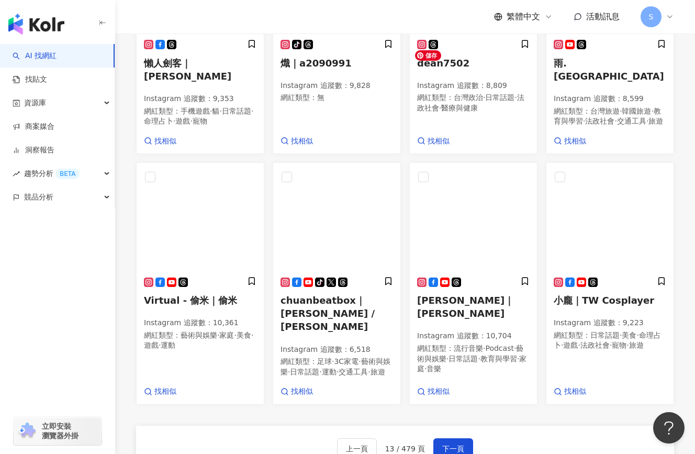
scroll to position [960, 0]
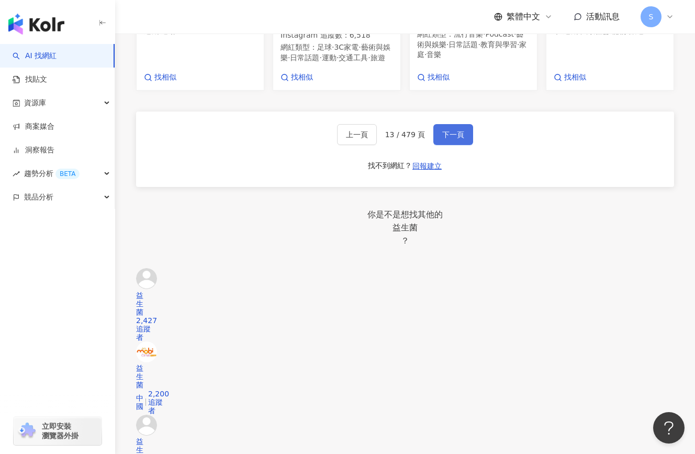
click at [462, 145] on button "下一頁" at bounding box center [453, 134] width 40 height 21
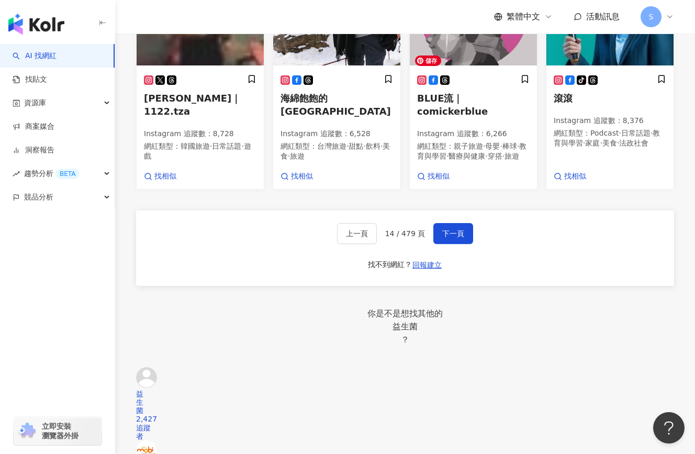
scroll to position [873, 0]
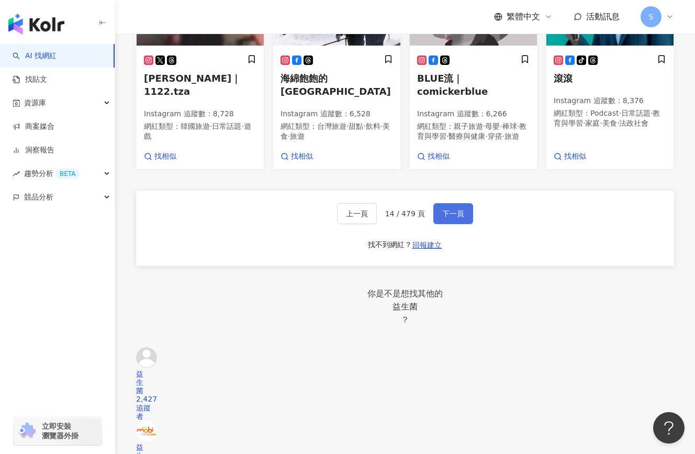
click at [465, 224] on button "下一頁" at bounding box center [453, 213] width 40 height 21
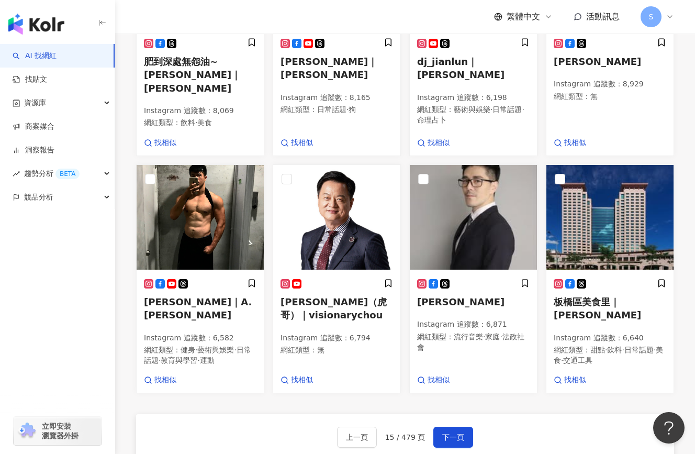
scroll to position [912, 0]
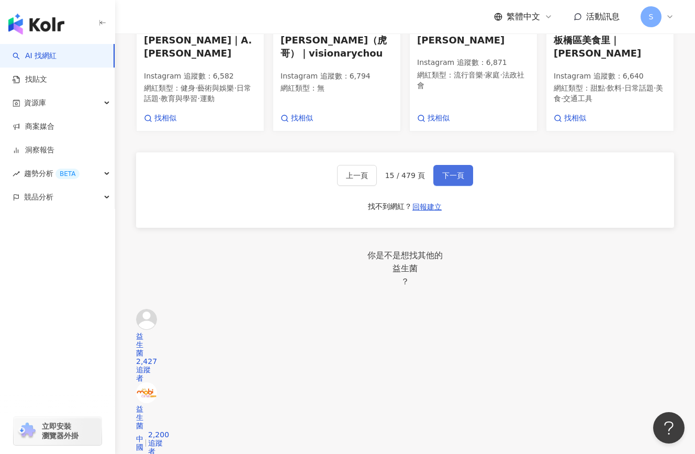
click at [456, 179] on span "下一頁" at bounding box center [453, 175] width 22 height 8
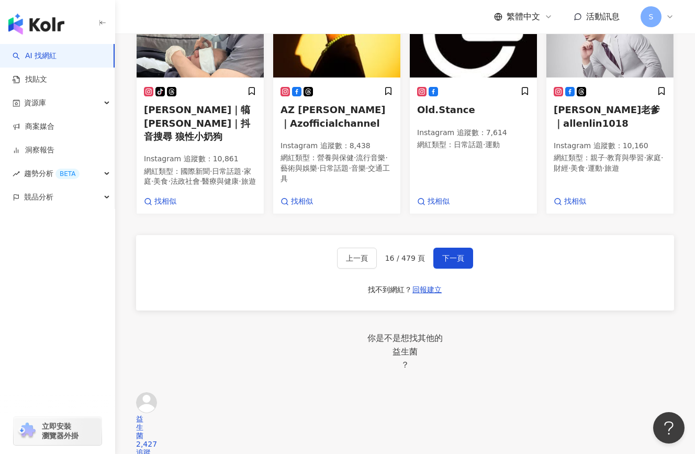
scroll to position [992, 0]
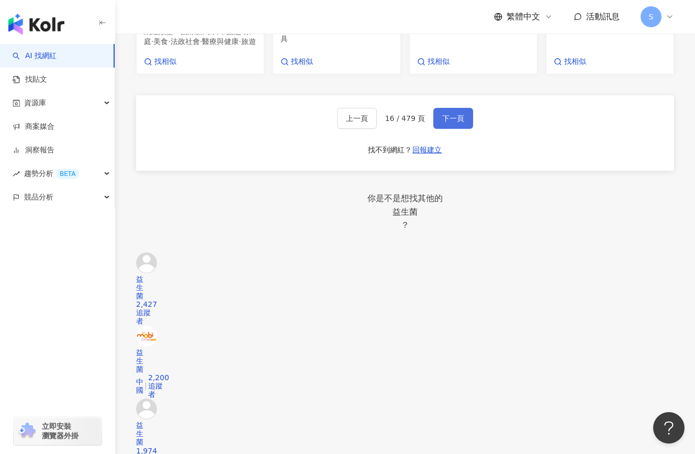
click at [464, 129] on button "下一頁" at bounding box center [453, 118] width 40 height 21
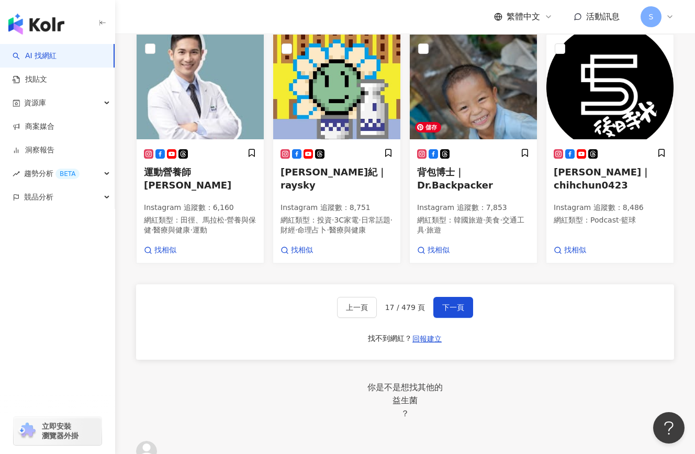
scroll to position [879, 0]
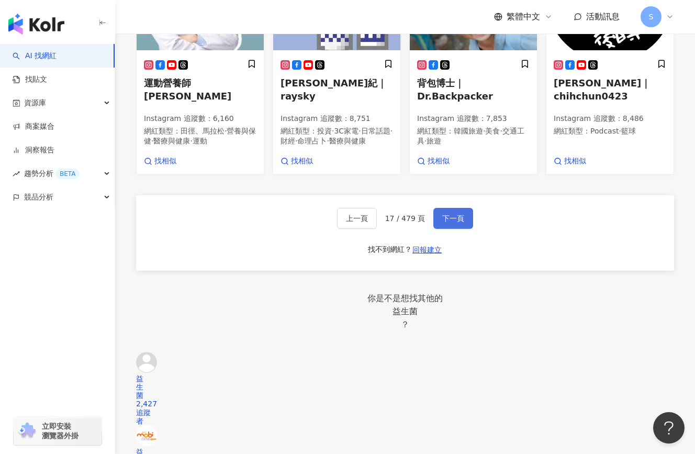
drag, startPoint x: 452, startPoint y: 296, endPoint x: 463, endPoint y: 251, distance: 46.2
click at [452, 222] on span "下一頁" at bounding box center [453, 218] width 22 height 8
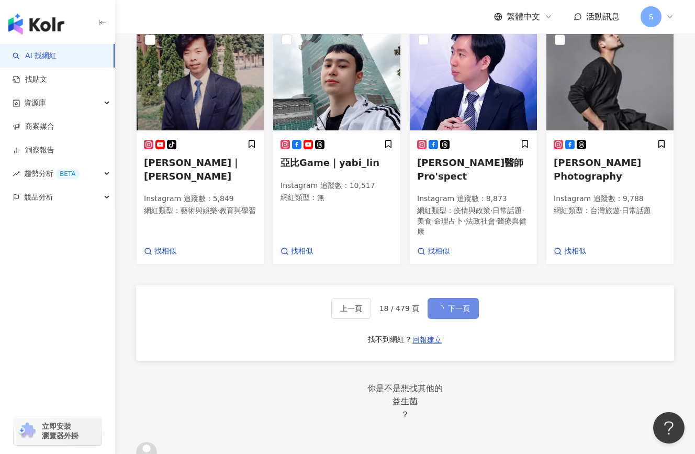
scroll to position [881, 0]
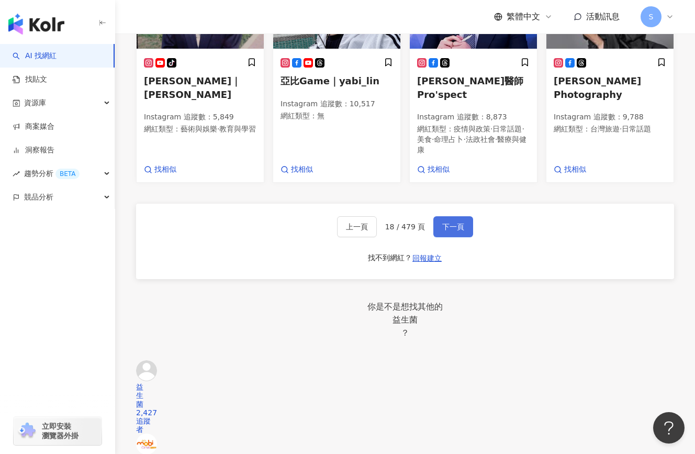
click at [455, 231] on span "下一頁" at bounding box center [453, 226] width 22 height 8
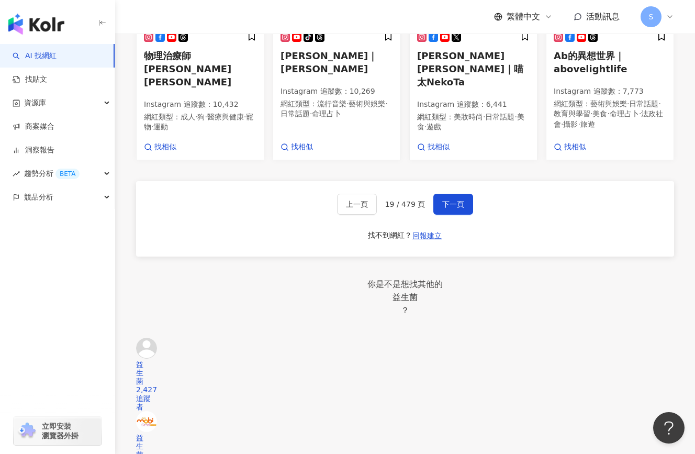
scroll to position [1070, 0]
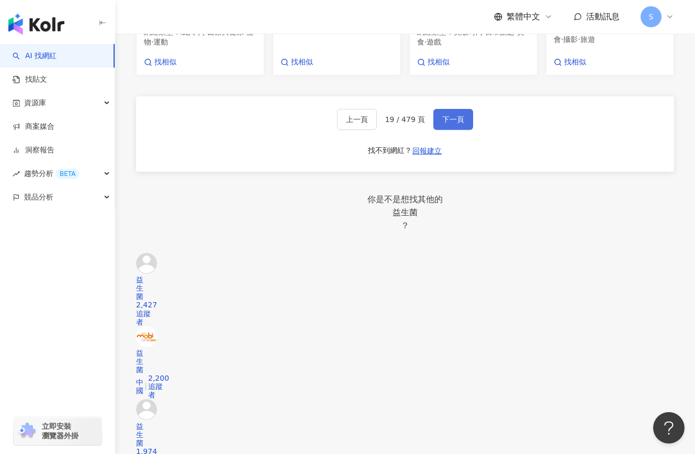
click at [439, 130] on button "下一頁" at bounding box center [453, 119] width 40 height 21
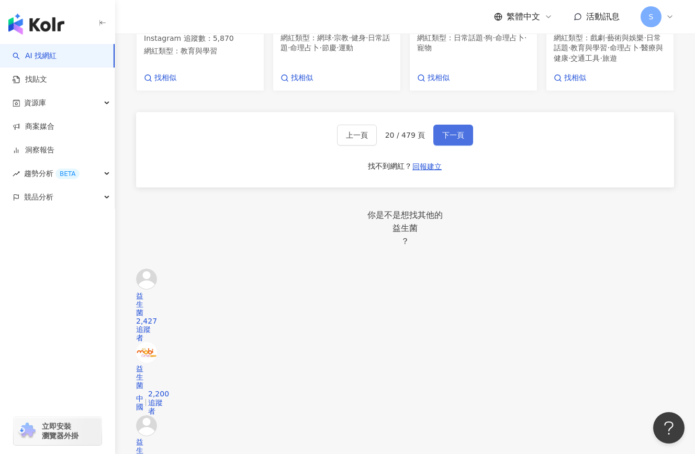
scroll to position [1051, 0]
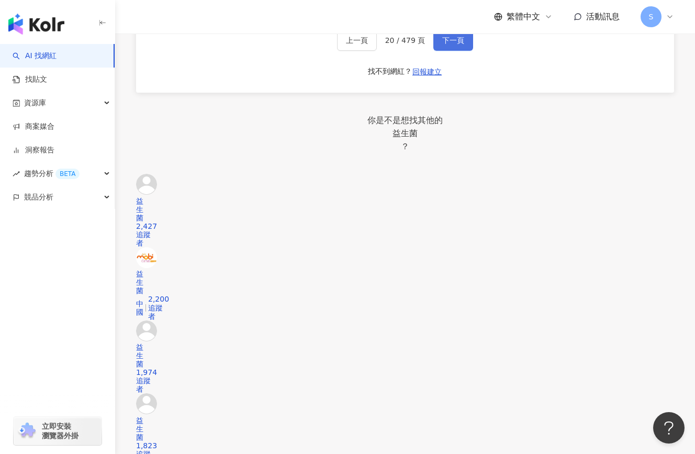
click at [443, 51] on button "下一頁" at bounding box center [453, 40] width 40 height 21
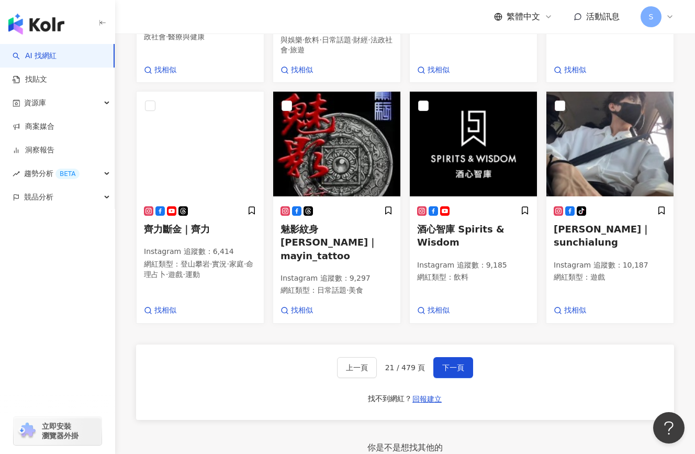
scroll to position [824, 0]
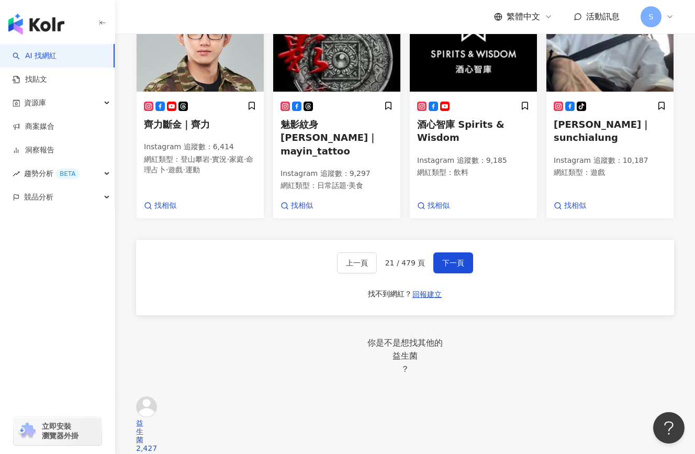
click at [445, 315] on div "上一頁 21 / 479 頁 下一頁 找不到網紅？ 回報建立" at bounding box center [405, 277] width 538 height 75
click at [459, 267] on span "下一頁" at bounding box center [453, 263] width 22 height 8
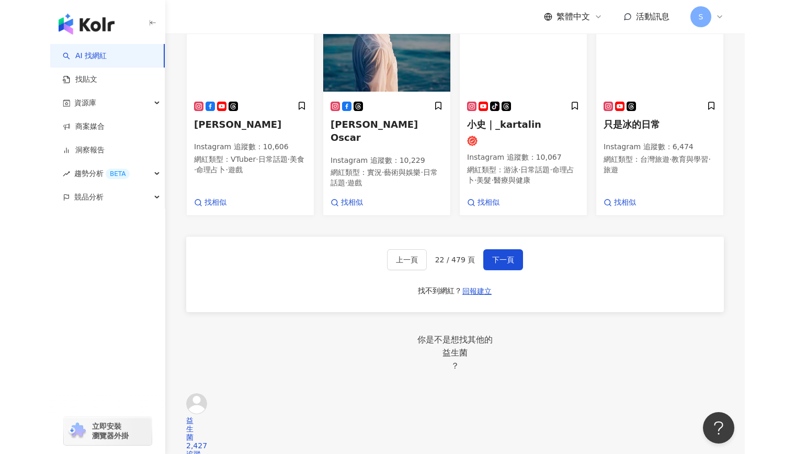
scroll to position [811, 0]
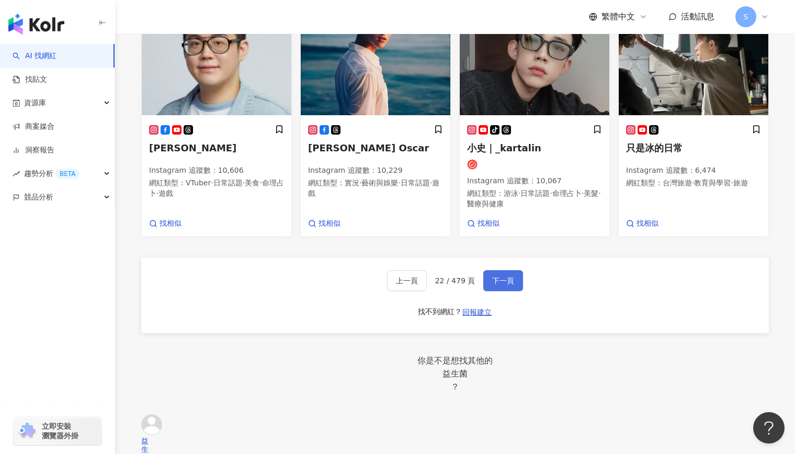
click at [510, 285] on span "下一頁" at bounding box center [503, 280] width 22 height 8
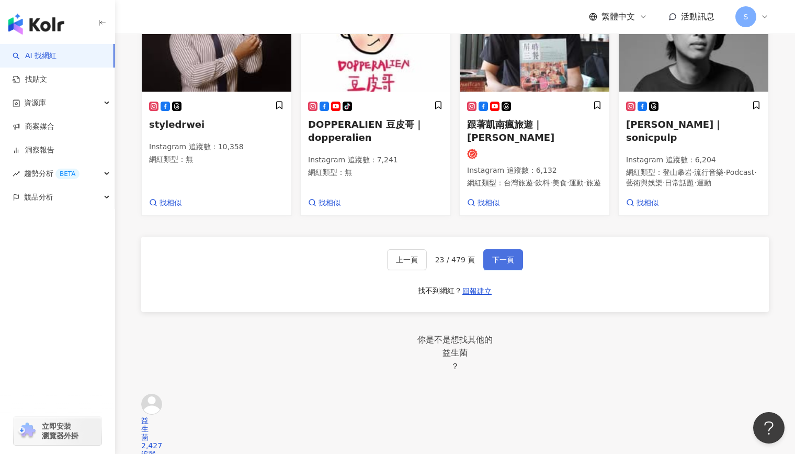
click at [497, 270] on button "下一頁" at bounding box center [504, 259] width 40 height 21
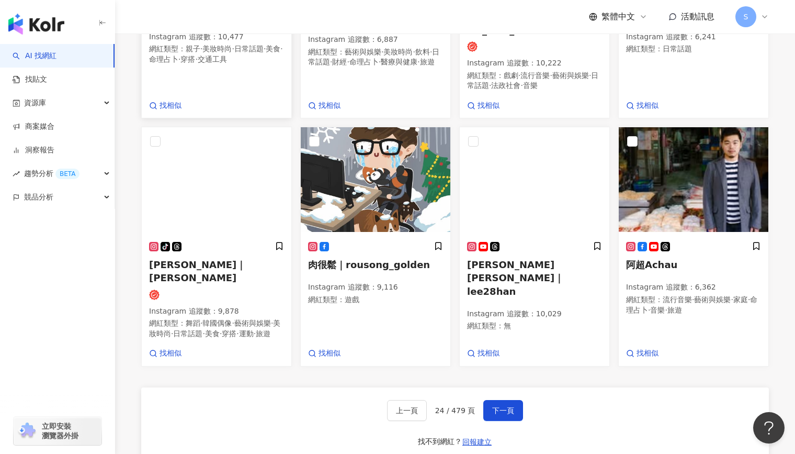
scroll to position [790, 0]
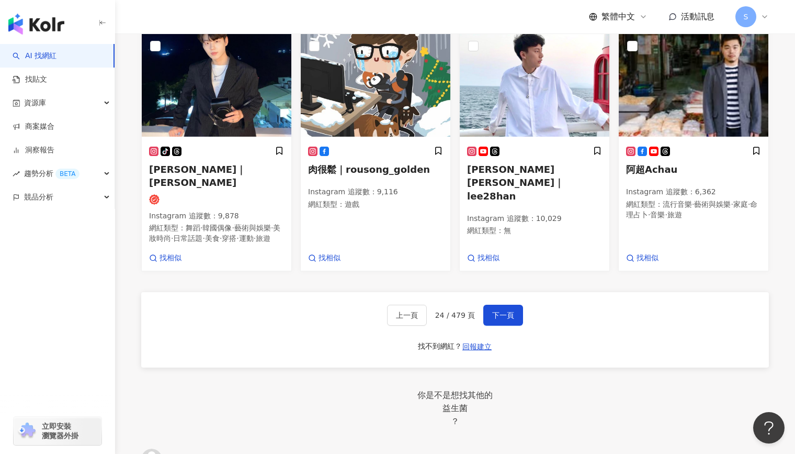
click at [137, 83] on div "正在搜尋 ： Instagram 性別：男 追蹤數：5,784-10,928 重置 AI 開啟 AI 關閉 tiktok-icon 台灣猛男蚵仔煎｜余尚哲 I…" at bounding box center [455, 213] width 670 height 1397
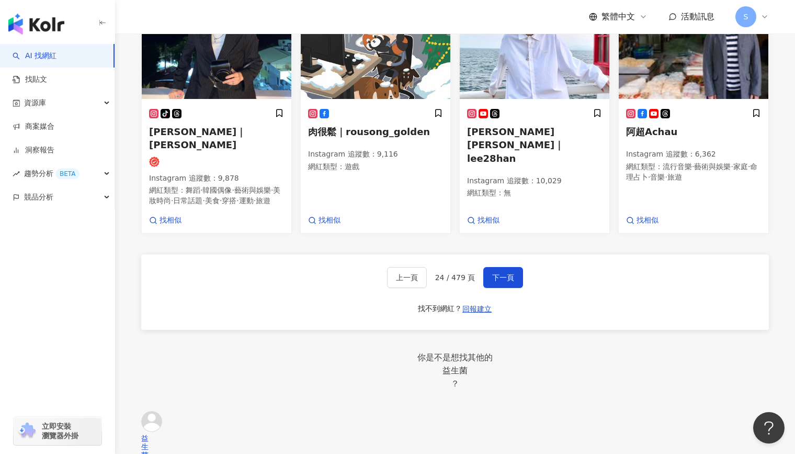
scroll to position [894, 0]
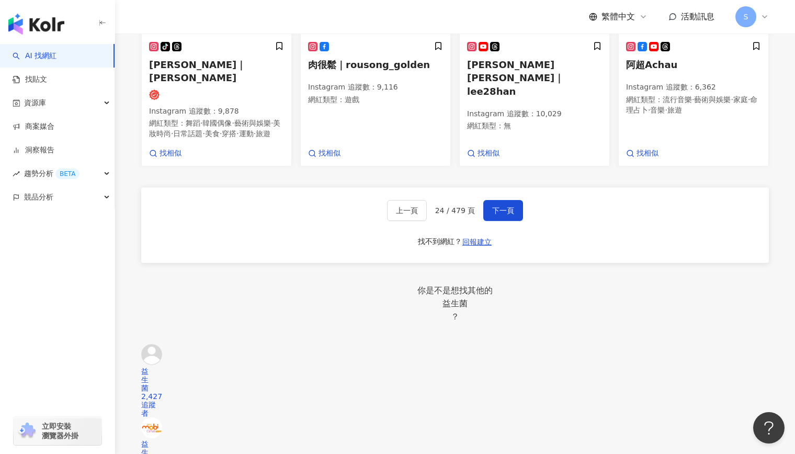
click at [522, 263] on div "上一頁 24 / 479 頁 下一頁 找不到網紅？ 回報建立" at bounding box center [455, 224] width 628 height 75
click at [510, 215] on span "下一頁" at bounding box center [503, 210] width 22 height 8
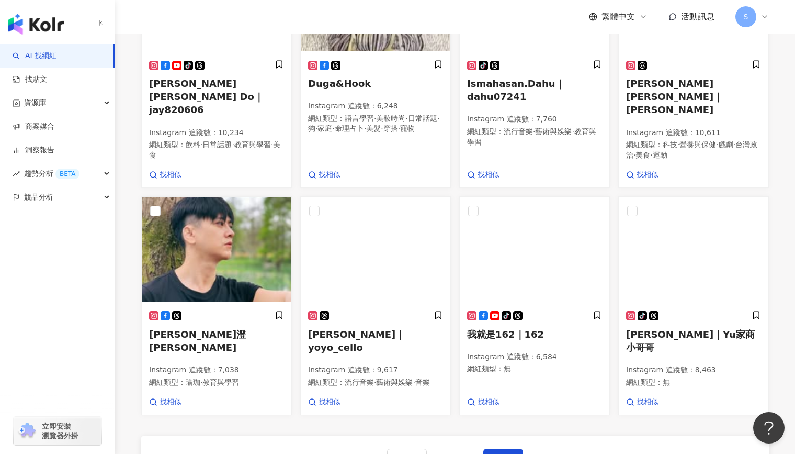
scroll to position [761, 0]
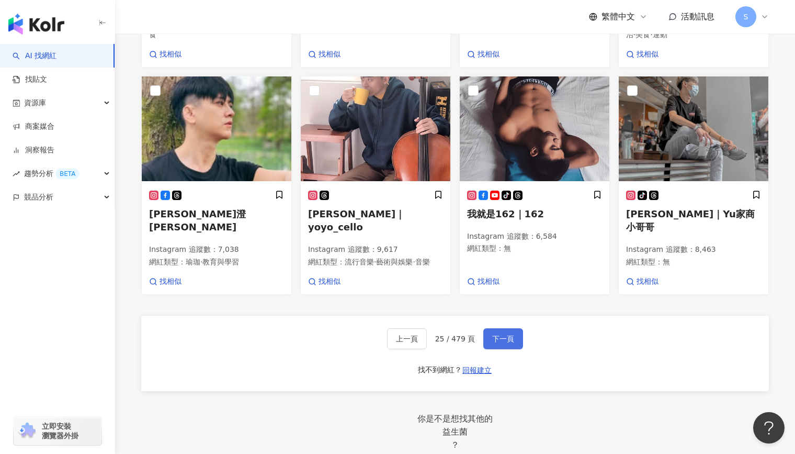
click at [492, 343] on span "下一頁" at bounding box center [503, 338] width 22 height 8
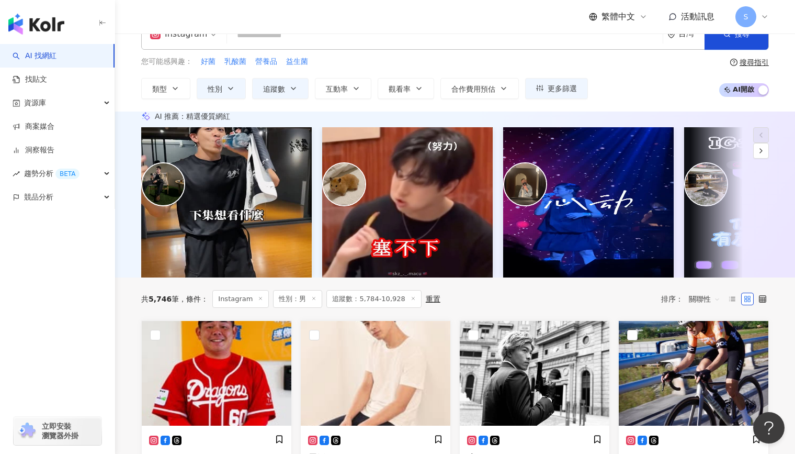
scroll to position [0, 0]
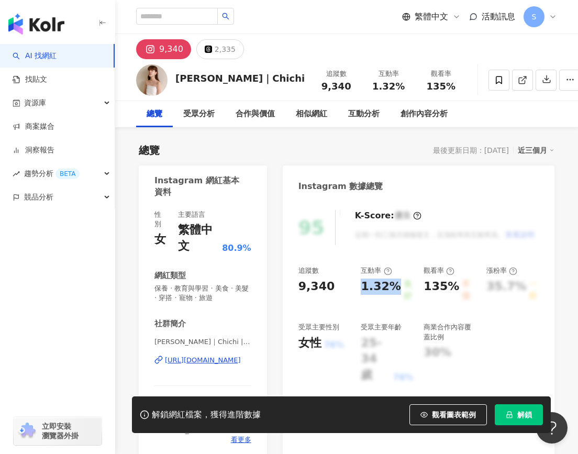
drag, startPoint x: 362, startPoint y: 288, endPoint x: 397, endPoint y: 289, distance: 34.6
click at [397, 289] on div "1.32% 良好" at bounding box center [387, 290] width 52 height 24
click at [317, 257] on div "95 K-Score : 優良 近期一到三個月積極發文，且漲粉率與互動率高。 查看說明 追蹤數 9,340 互動率 1.32% 良好 觀看率 135% 不佳 …" at bounding box center [419, 329] width 272 height 261
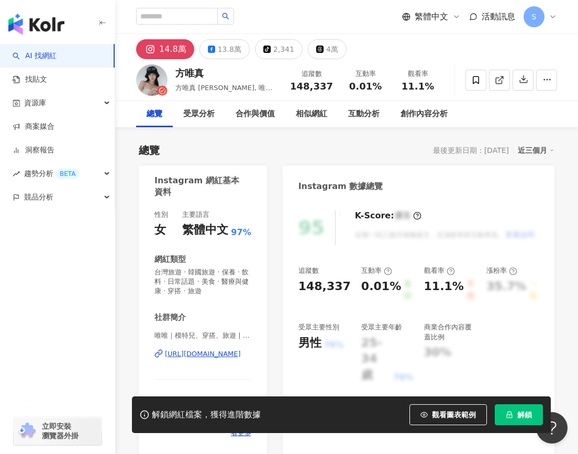
click at [322, 24] on div "繁體中文 活動訊息 S" at bounding box center [346, 16] width 421 height 33
drag, startPoint x: 192, startPoint y: 71, endPoint x: 184, endPoint y: 71, distance: 8.4
click at [184, 71] on div "方唯真" at bounding box center [226, 72] width 103 height 13
click at [193, 21] on input "search" at bounding box center [177, 16] width 82 height 17
paste input "**********"
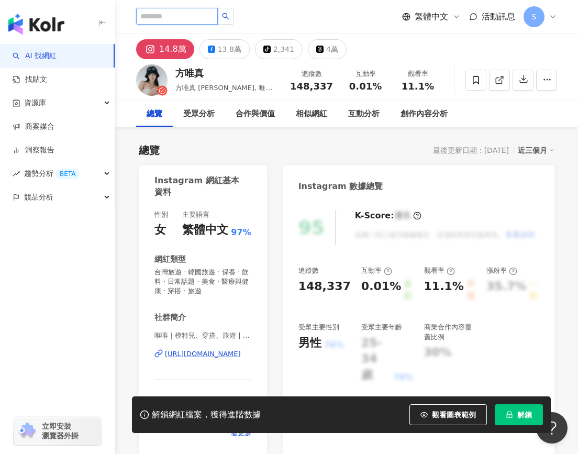
type input "**********"
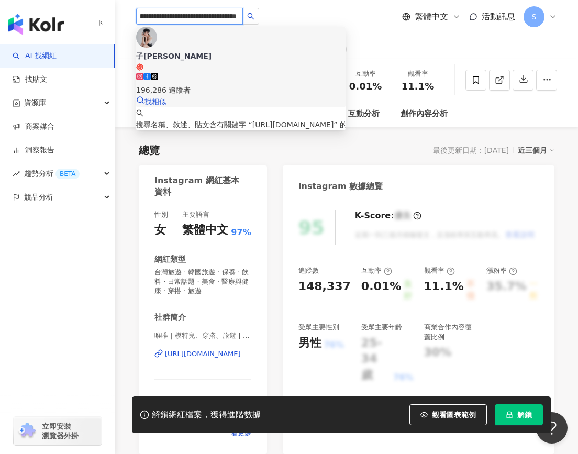
click at [254, 58] on div "子鈴 196,286 追蹤者 找相似" at bounding box center [240, 67] width 209 height 81
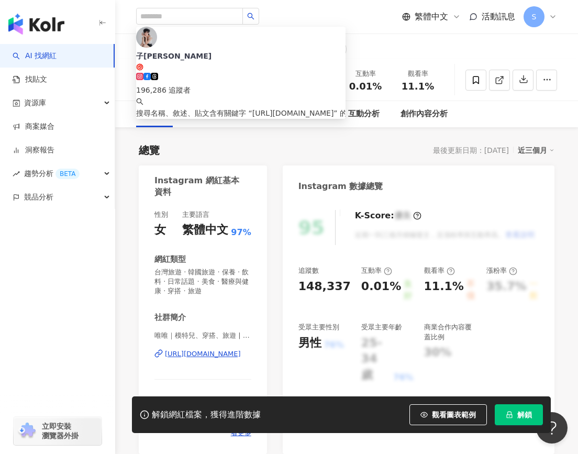
scroll to position [0, 0]
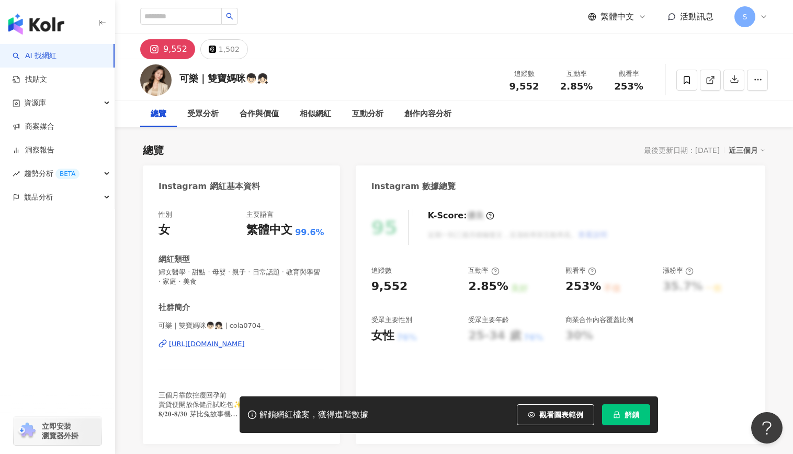
click at [245, 343] on div "[URL][DOMAIN_NAME]" at bounding box center [207, 343] width 76 height 9
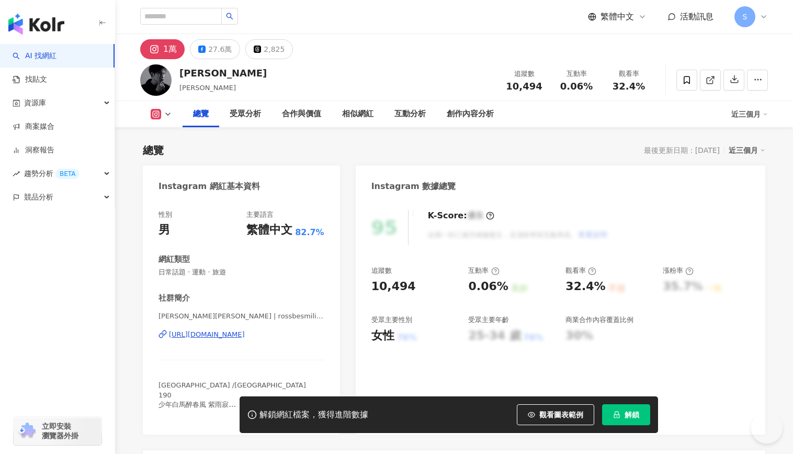
click at [245, 335] on div "[URL][DOMAIN_NAME]" at bounding box center [207, 334] width 76 height 9
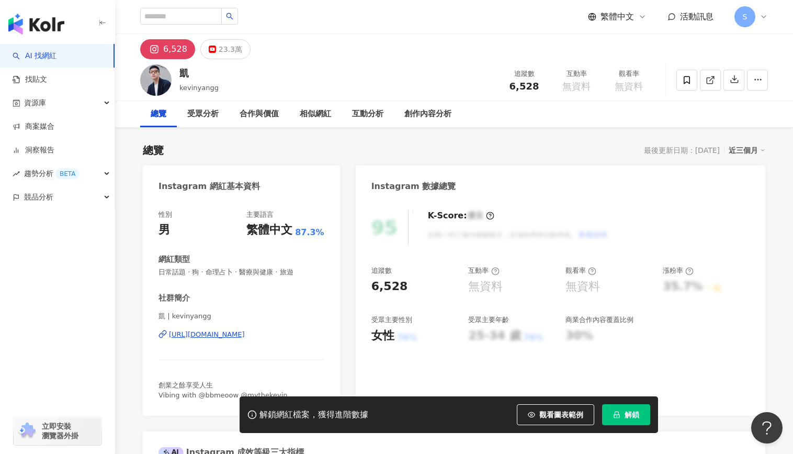
drag, startPoint x: 258, startPoint y: 254, endPoint x: 284, endPoint y: 335, distance: 84.7
click at [245, 335] on div "https://www.instagram.com/kevinyangg/" at bounding box center [207, 334] width 76 height 9
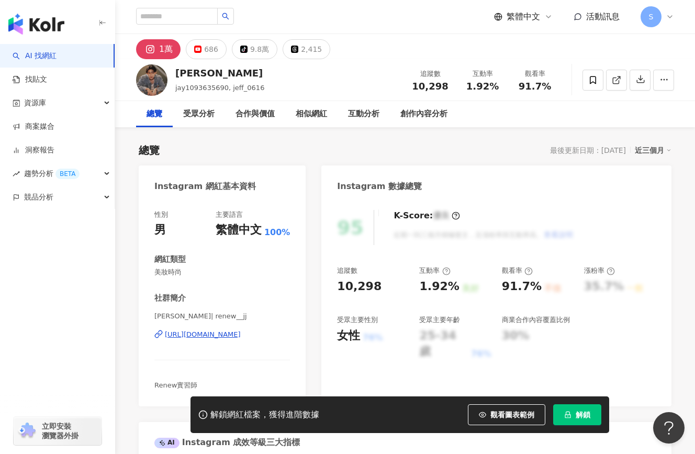
click at [213, 339] on div "https://www.instagram.com/renew__jj/" at bounding box center [203, 334] width 76 height 9
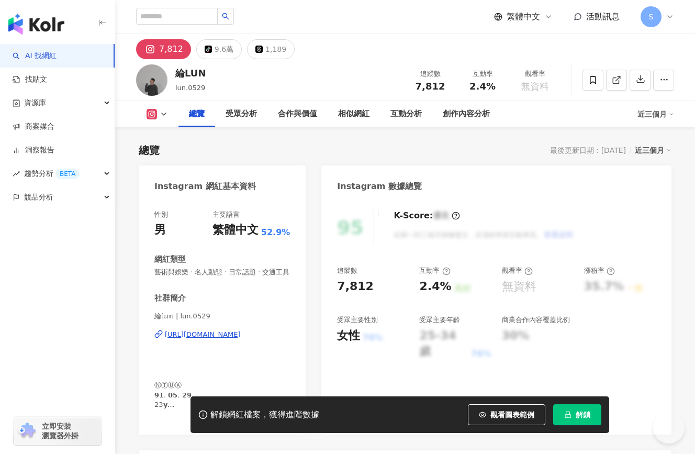
click at [241, 339] on div "[URL][DOMAIN_NAME]" at bounding box center [203, 334] width 76 height 9
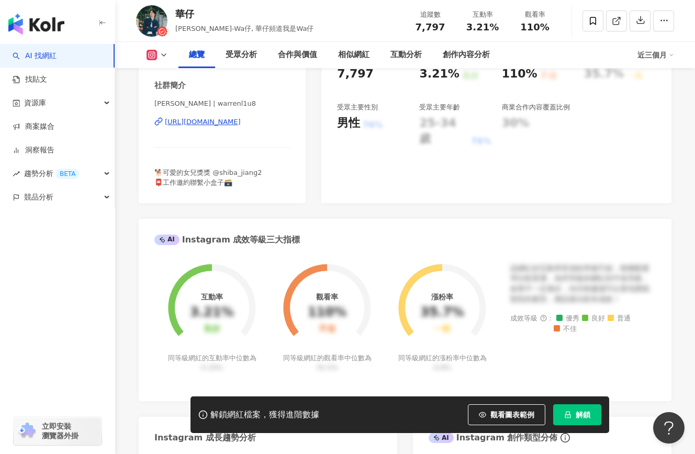
click at [241, 122] on div "https://www.instagram.com/warrenl1u8/" at bounding box center [203, 121] width 76 height 9
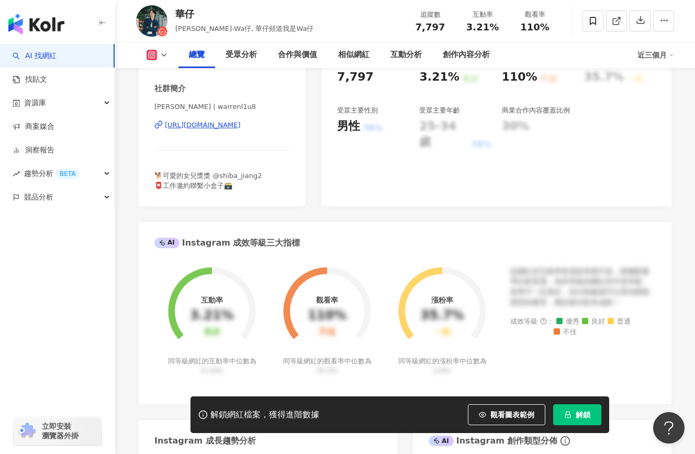
click at [241, 124] on div "https://www.instagram.com/warrenl1u8/" at bounding box center [203, 124] width 76 height 9
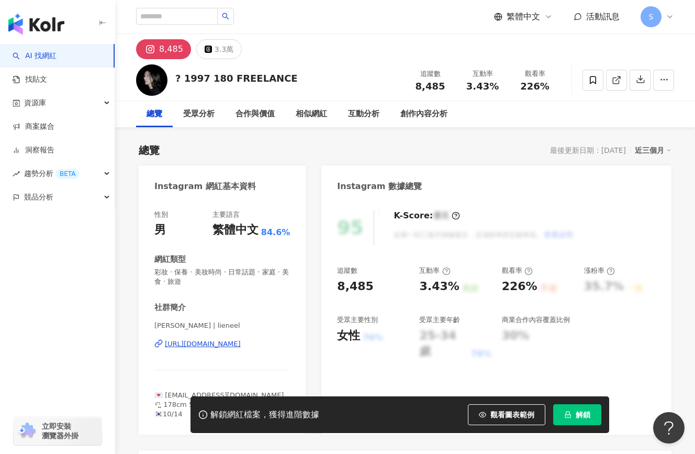
click at [227, 347] on div "[URL][DOMAIN_NAME]" at bounding box center [203, 343] width 76 height 9
